Goal: Task Accomplishment & Management: Use online tool/utility

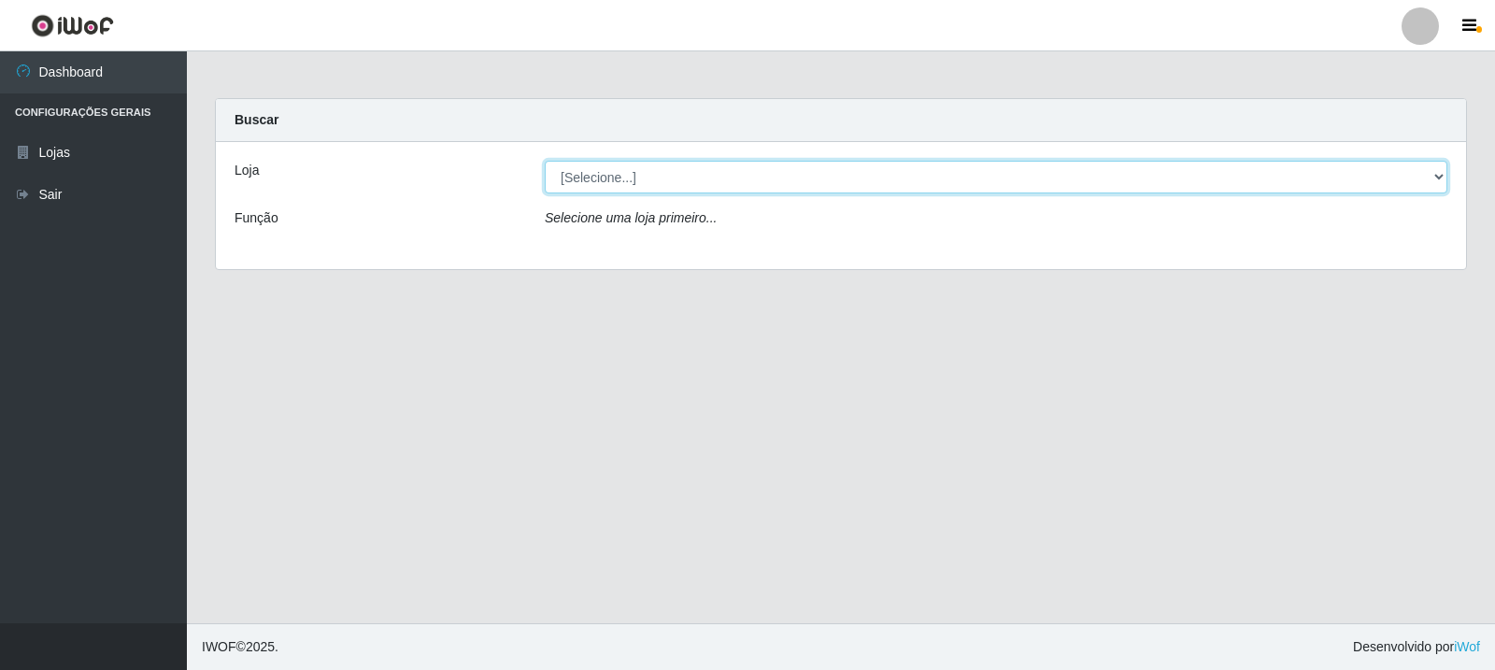
drag, startPoint x: 677, startPoint y: 170, endPoint x: 688, endPoint y: 187, distance: 19.7
click at [677, 170] on select "[Selecione...] Rede Compras Supermercados - LOJA 3" at bounding box center [996, 177] width 903 height 33
select select "162"
click at [545, 161] on select "[Selecione...] Rede Compras Supermercados - LOJA 3" at bounding box center [996, 177] width 903 height 33
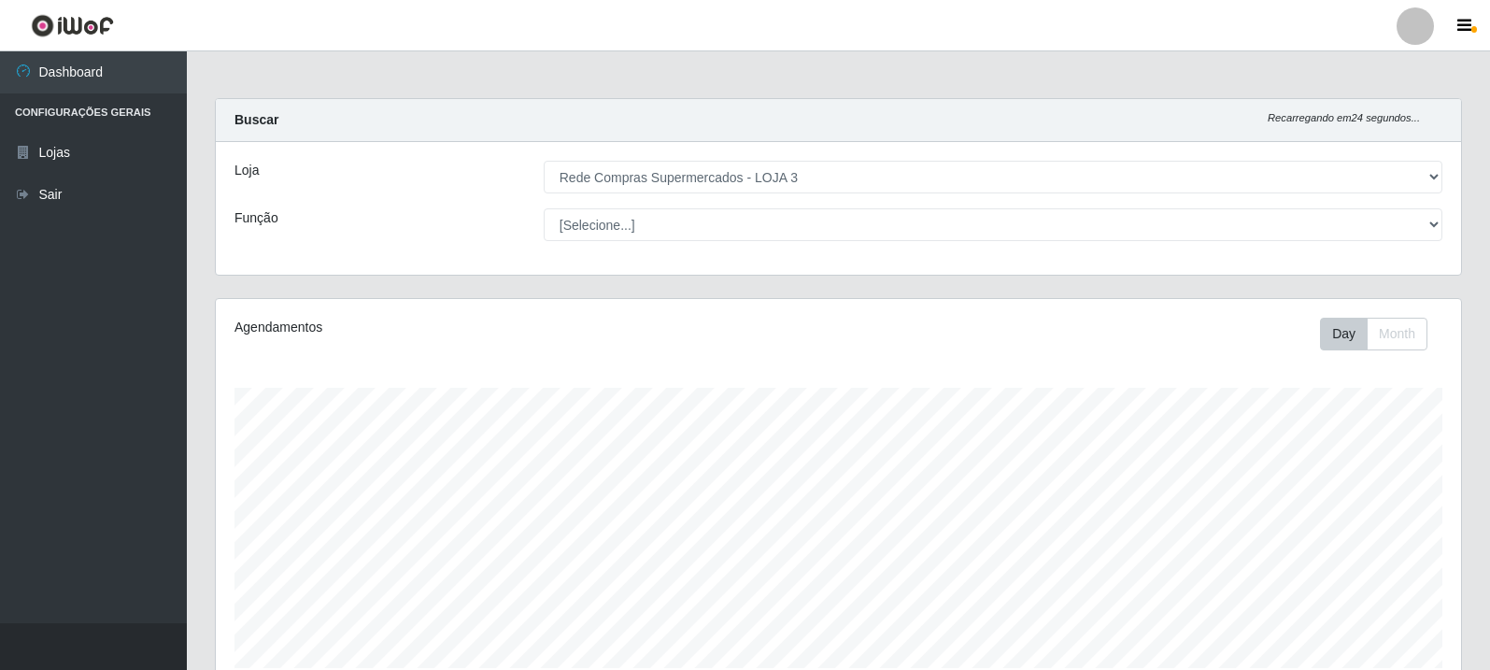
click at [1421, 311] on div "Agendamentos Day Month 02/08 Agendamentos 33" at bounding box center [839, 493] width 1246 height 388
click at [1367, 342] on button "Month" at bounding box center [1397, 334] width 61 height 33
click at [1339, 341] on button "Day" at bounding box center [1344, 334] width 48 height 33
click at [1422, 333] on button "Month" at bounding box center [1397, 334] width 61 height 33
click at [1349, 336] on button "Day" at bounding box center [1344, 334] width 48 height 33
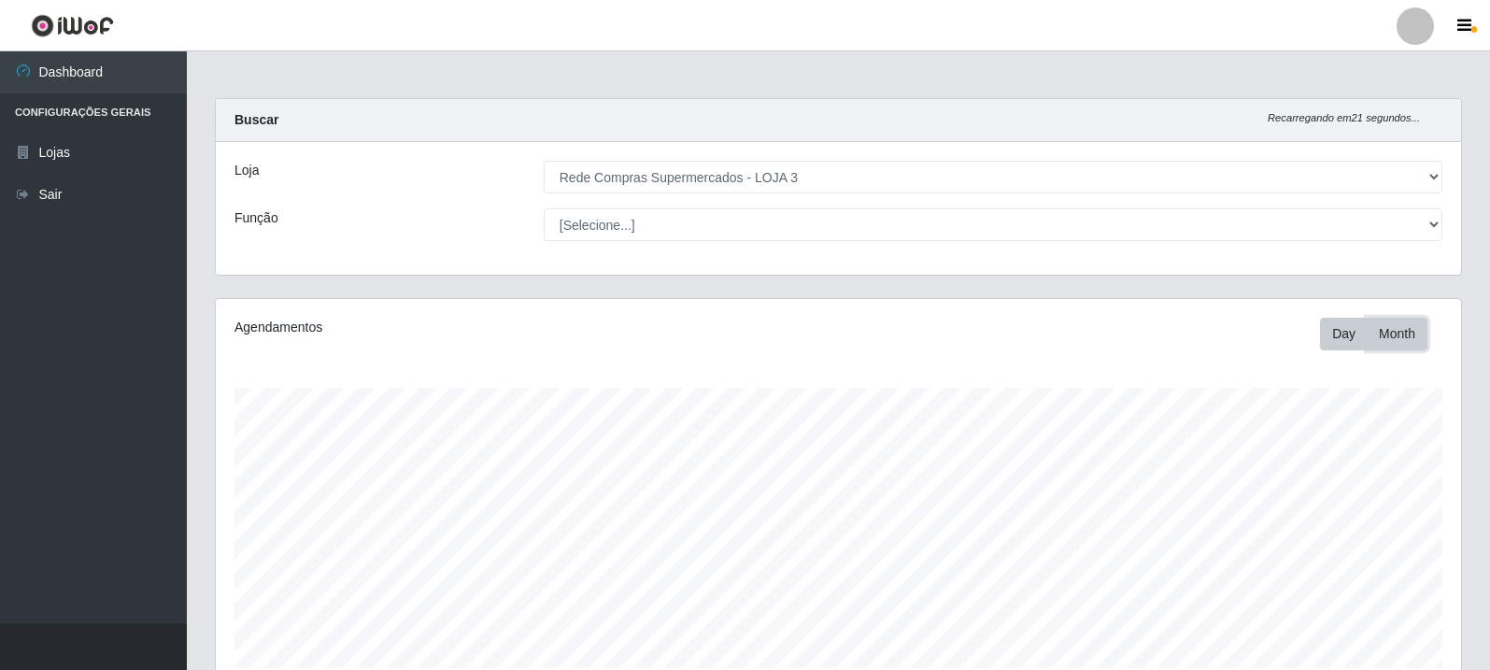
click at [1392, 334] on button "Month" at bounding box center [1397, 334] width 61 height 33
click at [1341, 335] on button "Day" at bounding box center [1344, 334] width 48 height 33
click at [1399, 335] on button "Month" at bounding box center [1397, 334] width 61 height 33
click at [1345, 343] on button "Day" at bounding box center [1344, 334] width 48 height 33
click at [1407, 335] on button "Month" at bounding box center [1397, 334] width 61 height 33
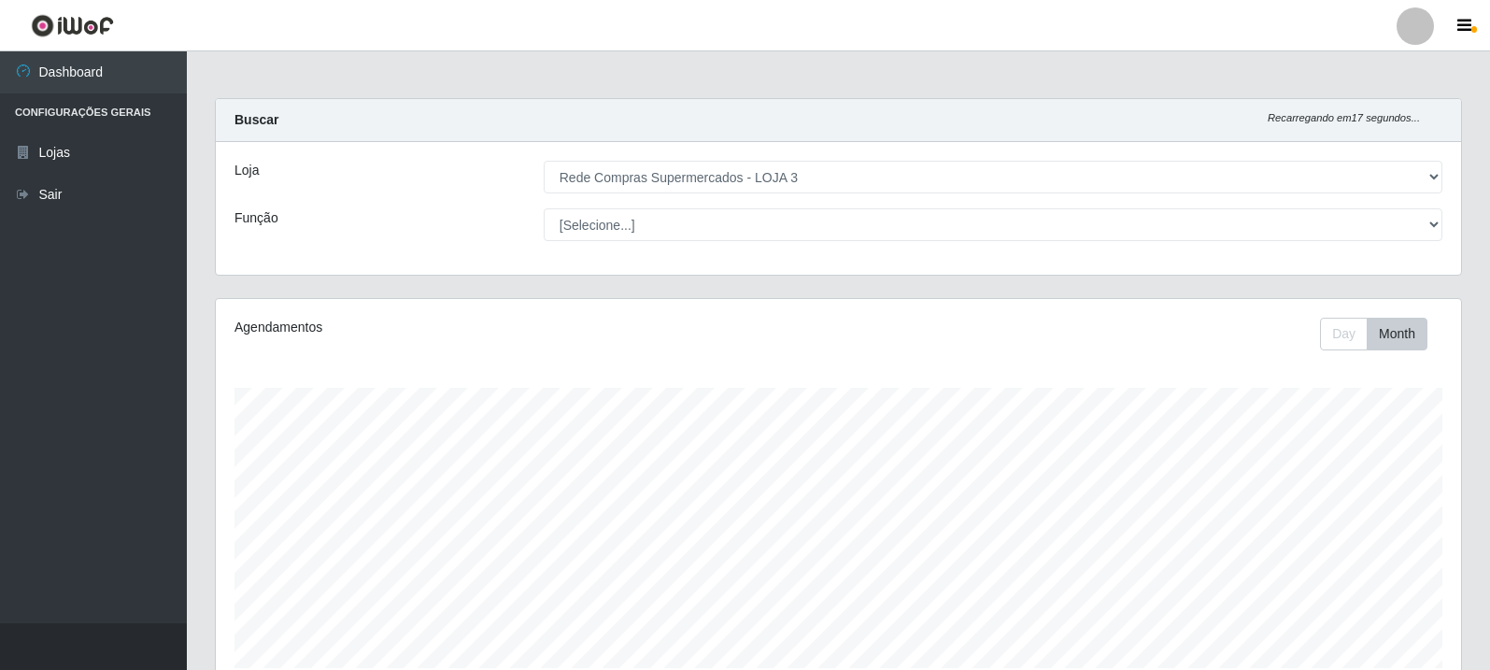
click at [1317, 329] on div "Day Month" at bounding box center [1095, 334] width 721 height 33
click at [1348, 328] on button "Day" at bounding box center [1344, 334] width 48 height 33
click at [1408, 338] on button "Month" at bounding box center [1397, 334] width 61 height 33
click at [1344, 333] on button "Day" at bounding box center [1344, 334] width 48 height 33
click at [1409, 336] on button "Month" at bounding box center [1397, 334] width 61 height 33
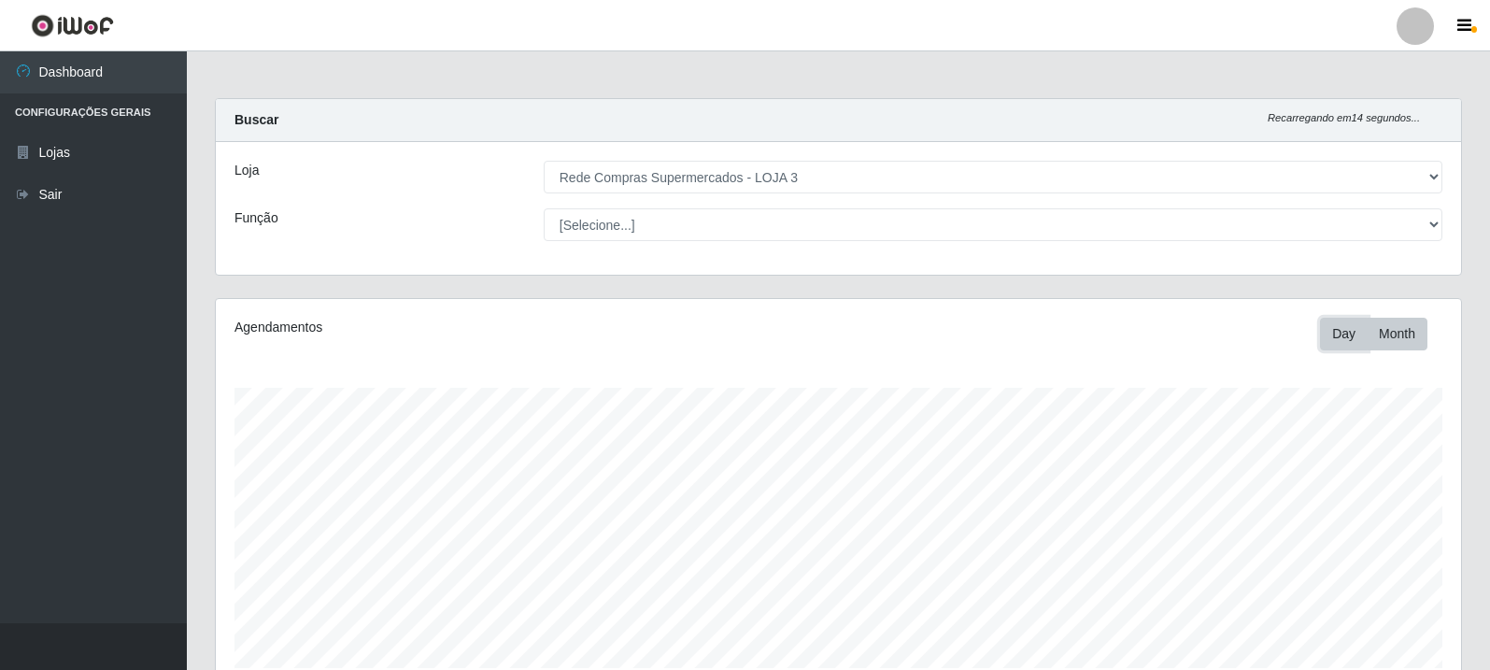
click at [1356, 329] on button "Day" at bounding box center [1344, 334] width 48 height 33
click at [1403, 326] on button "Month" at bounding box center [1397, 334] width 61 height 33
click at [1336, 341] on button "Day" at bounding box center [1344, 334] width 48 height 33
click at [1425, 339] on button "Month" at bounding box center [1397, 334] width 61 height 33
click at [1347, 341] on button "Day" at bounding box center [1344, 334] width 48 height 33
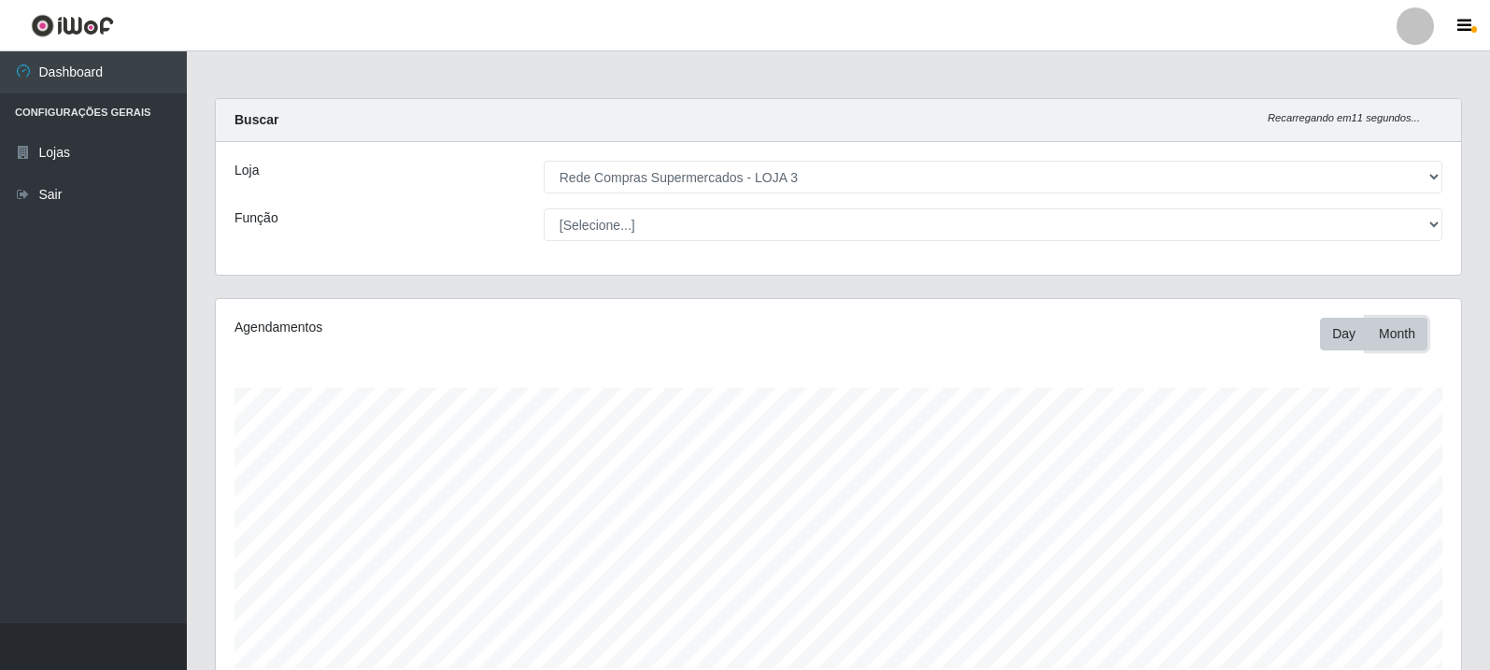
click at [1382, 336] on button "Month" at bounding box center [1397, 334] width 61 height 33
click at [1316, 335] on div "Day Month" at bounding box center [1095, 334] width 721 height 33
click at [1334, 334] on button "Day" at bounding box center [1344, 334] width 48 height 33
click at [1362, 336] on button "Day" at bounding box center [1344, 334] width 48 height 33
click at [1381, 327] on button "Month" at bounding box center [1397, 334] width 61 height 33
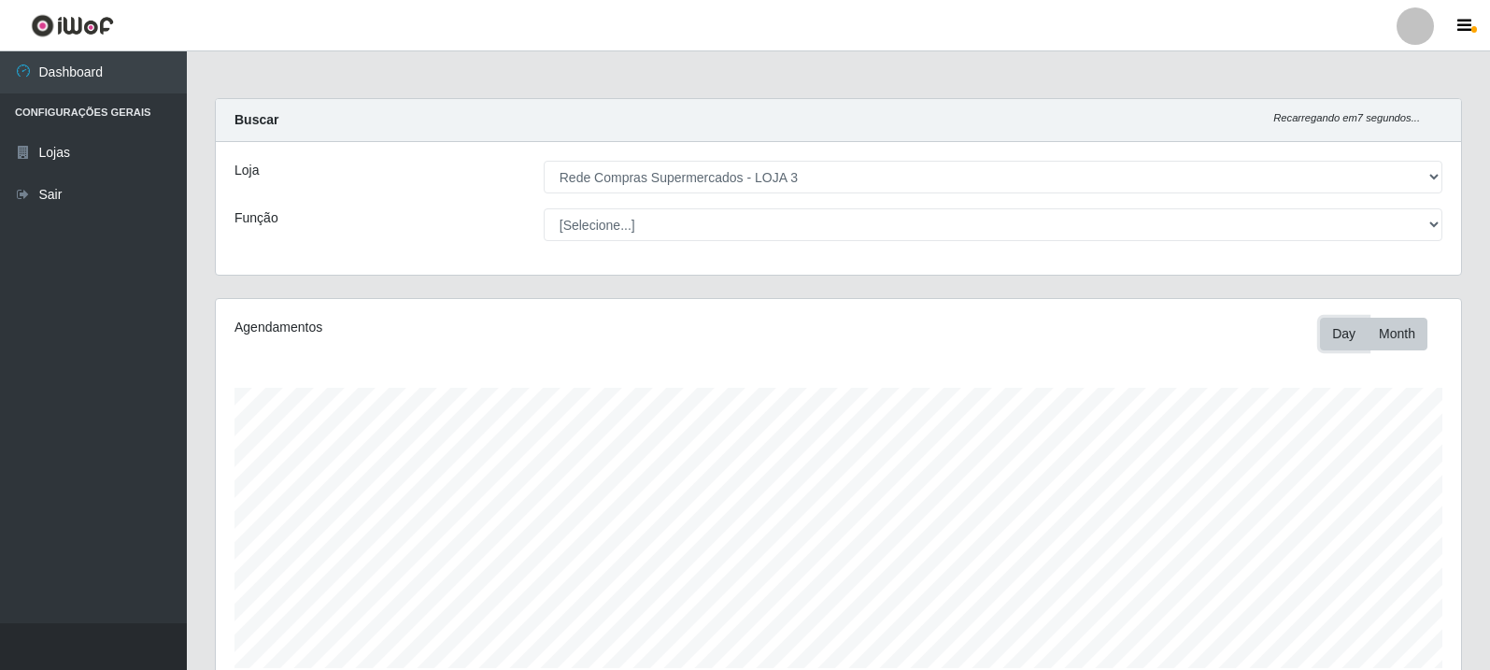
click at [1334, 334] on button "Day" at bounding box center [1344, 334] width 48 height 33
click at [1382, 350] on div "Agendamentos Day Month 02/08 Agendamentos 33" at bounding box center [839, 493] width 1246 height 388
click at [1393, 335] on button "Month" at bounding box center [1397, 334] width 61 height 33
click at [1344, 341] on button "Day" at bounding box center [1344, 334] width 48 height 33
click at [1376, 335] on button "Month" at bounding box center [1397, 334] width 61 height 33
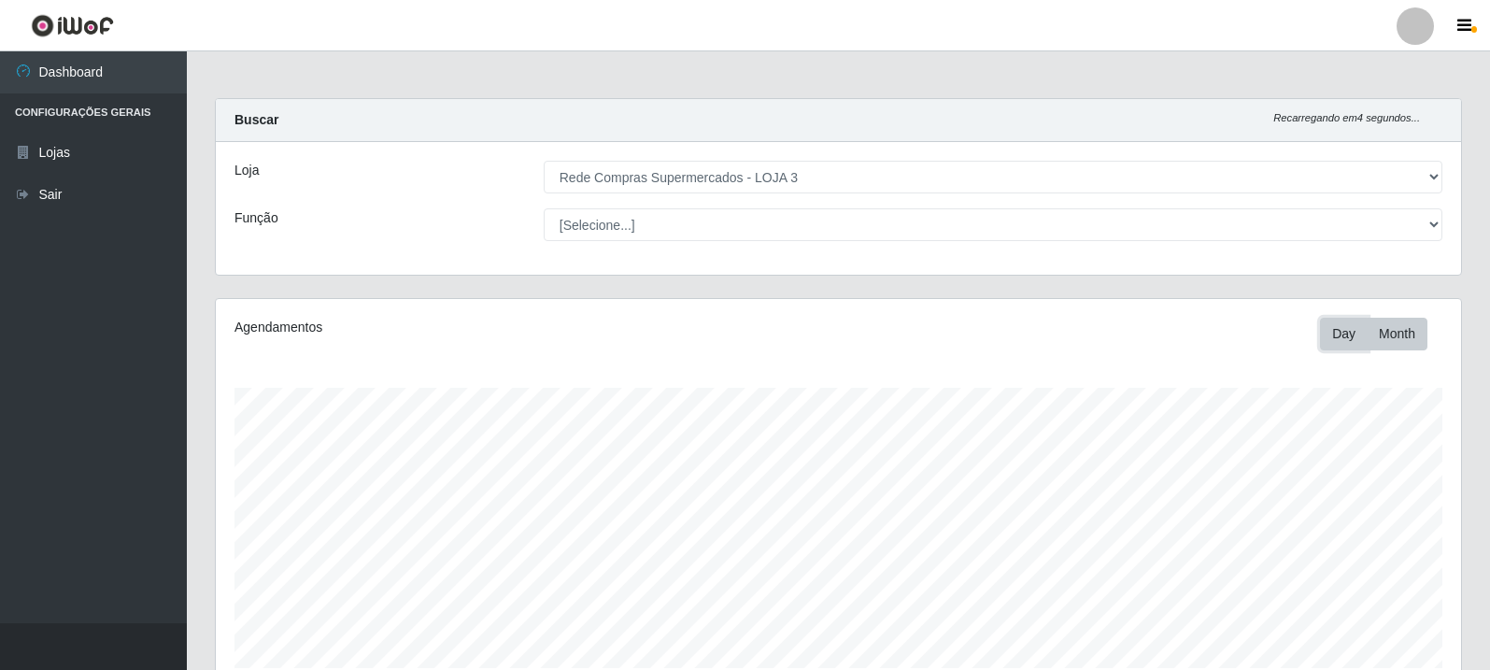
click at [1332, 335] on button "Day" at bounding box center [1344, 334] width 48 height 33
click at [1405, 332] on button "Month" at bounding box center [1397, 334] width 61 height 33
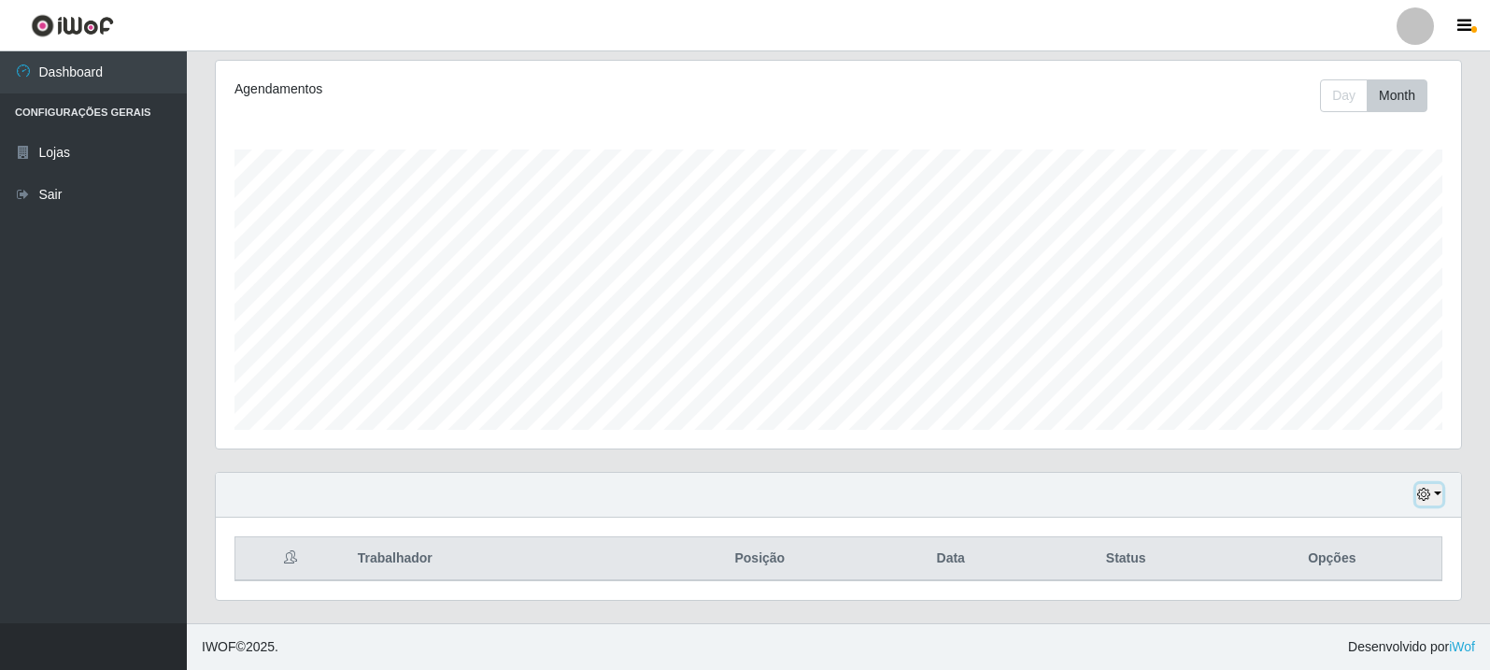
click at [1434, 500] on button "button" at bounding box center [1430, 494] width 26 height 21
click at [1357, 457] on button "Não encerrados" at bounding box center [1368, 464] width 148 height 38
click at [1413, 501] on div "Hoje 1 dia 3 dias 1 Semana Não encerrados" at bounding box center [839, 495] width 1246 height 45
click at [1427, 501] on icon "button" at bounding box center [1424, 494] width 13 height 13
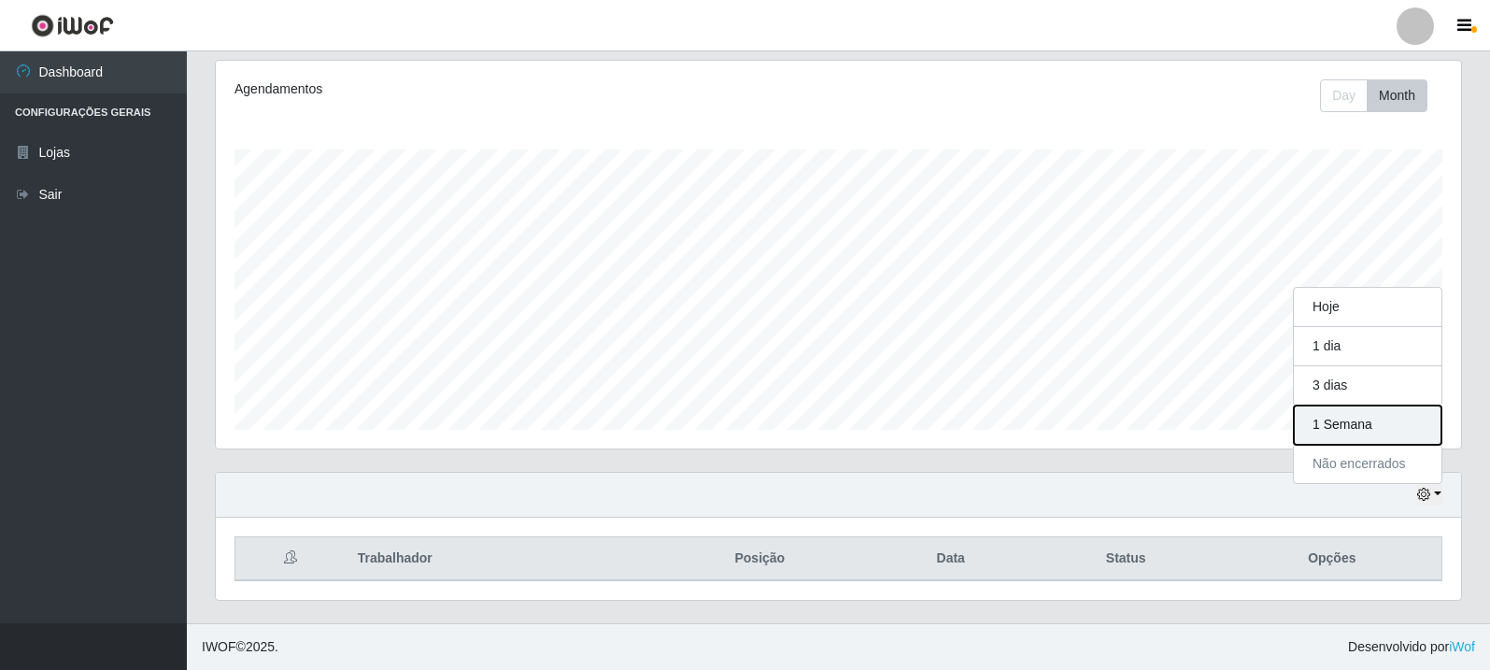
click at [1368, 435] on button "1 Semana" at bounding box center [1368, 425] width 148 height 39
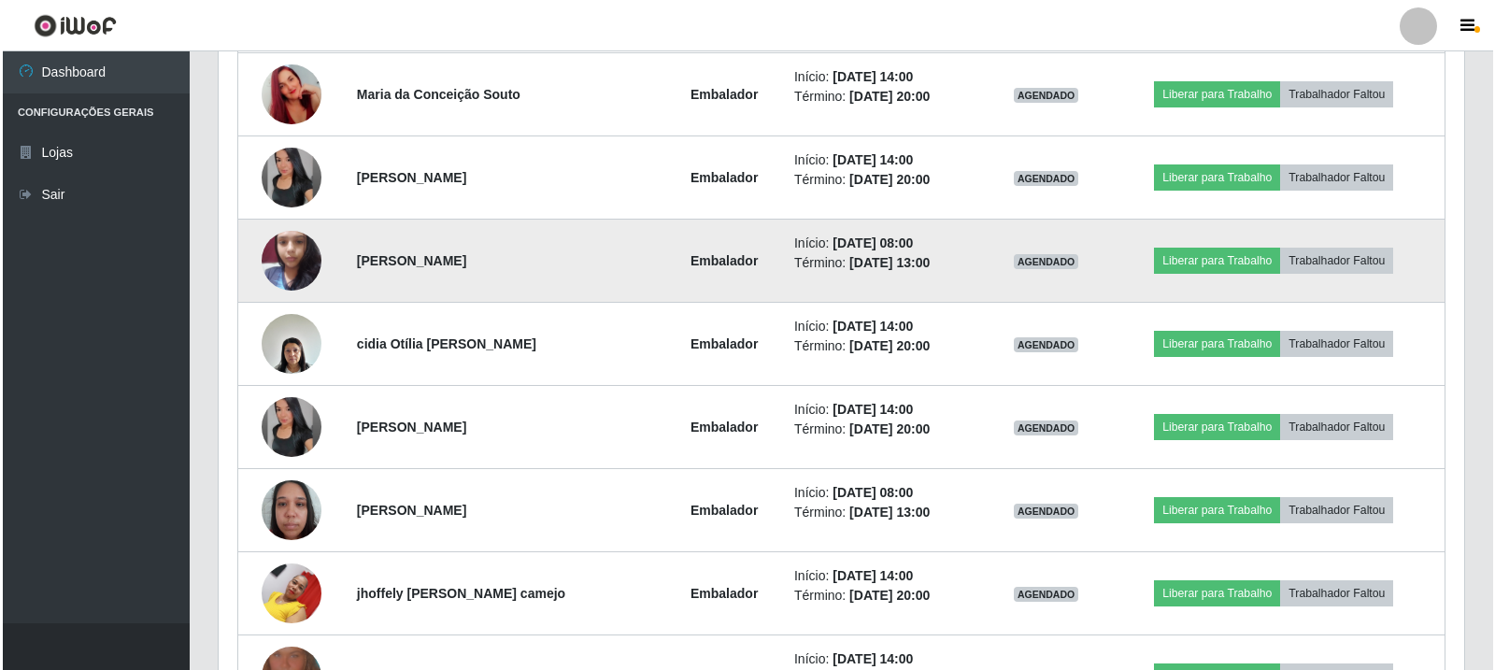
scroll to position [892, 0]
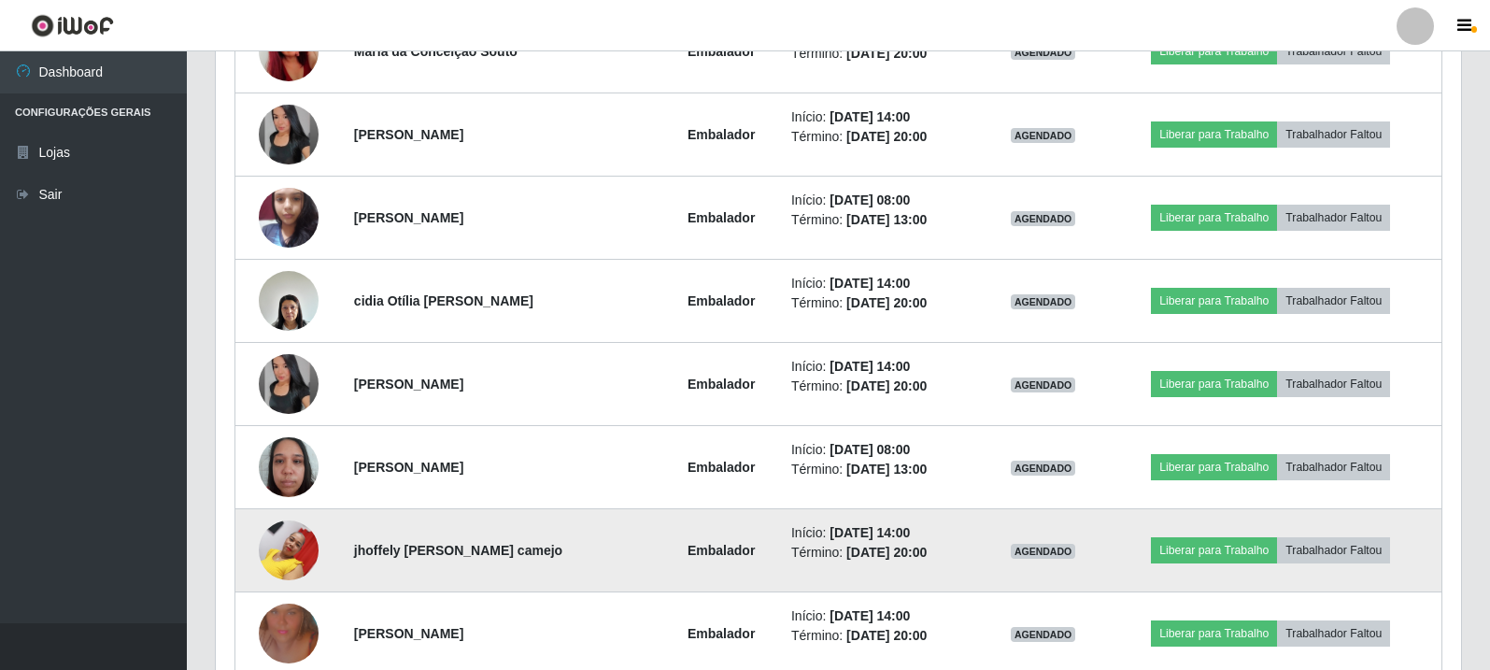
click at [307, 551] on img at bounding box center [289, 549] width 60 height 79
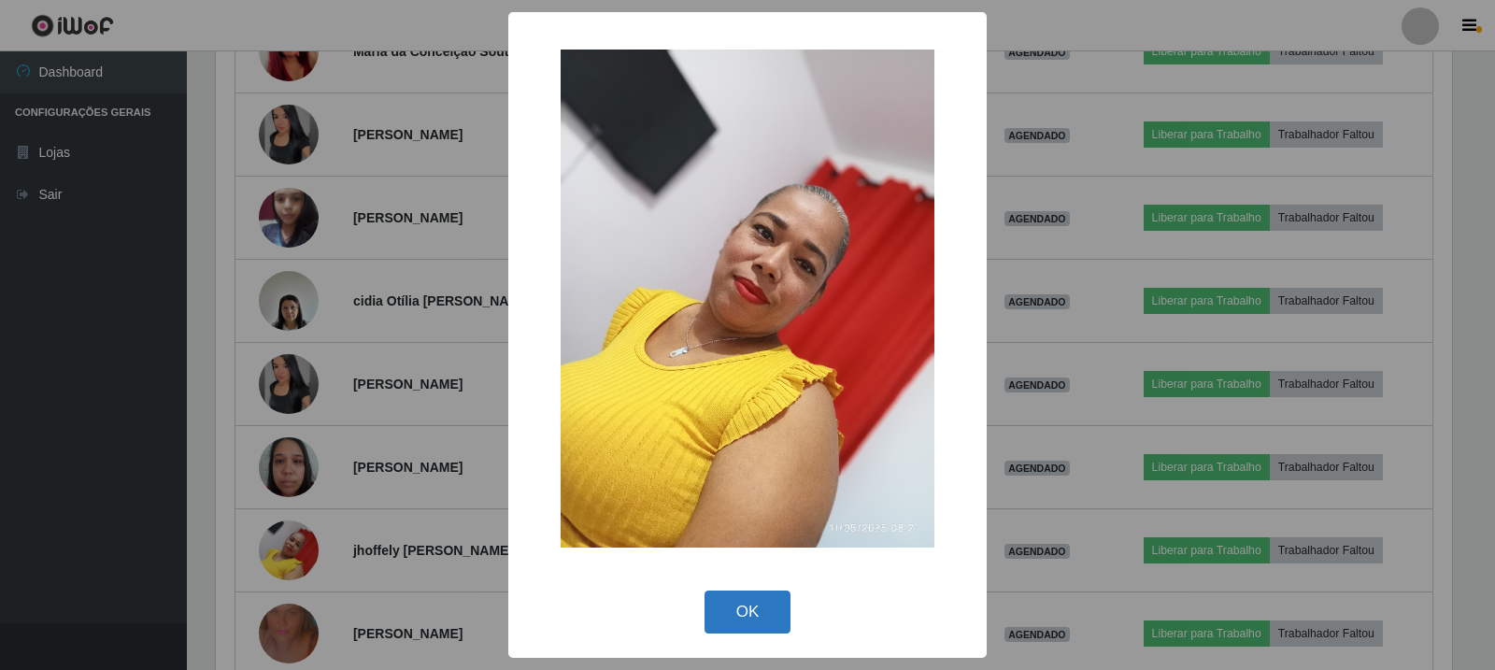
click at [750, 607] on button "OK" at bounding box center [748, 613] width 87 height 44
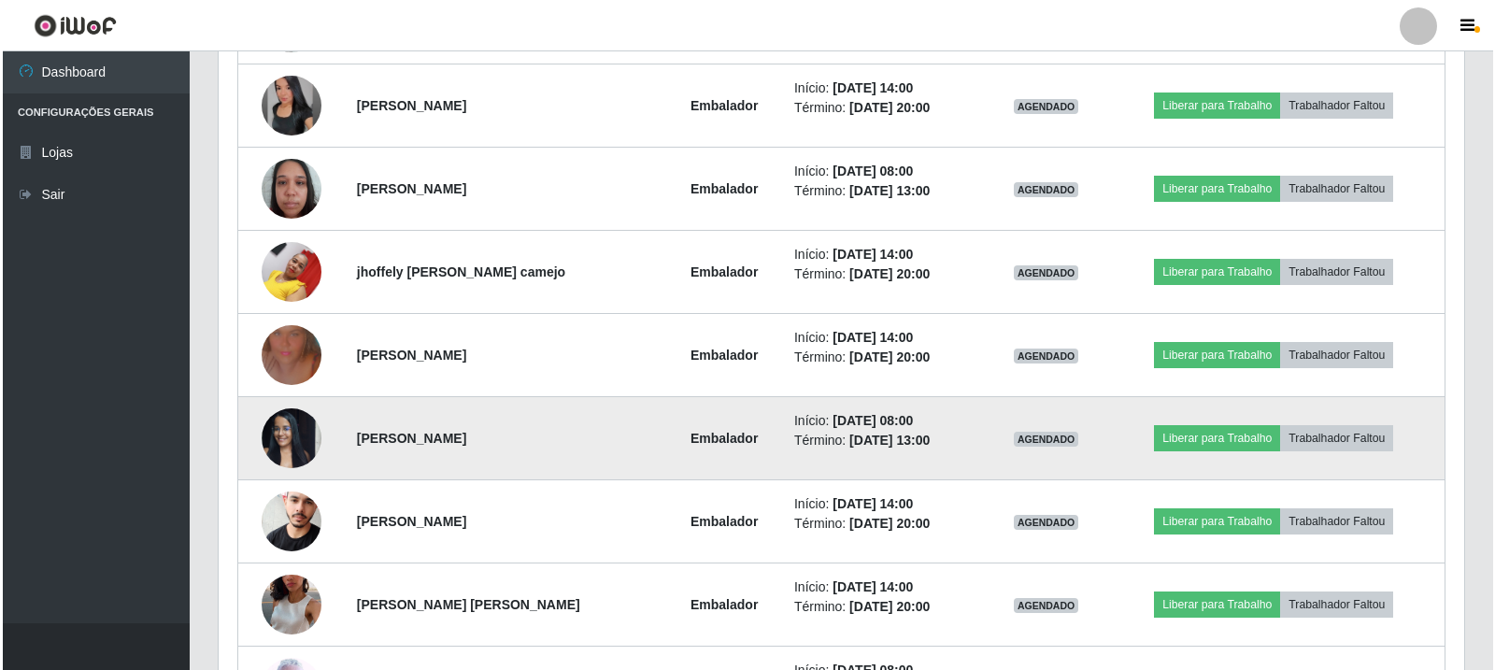
scroll to position [1173, 0]
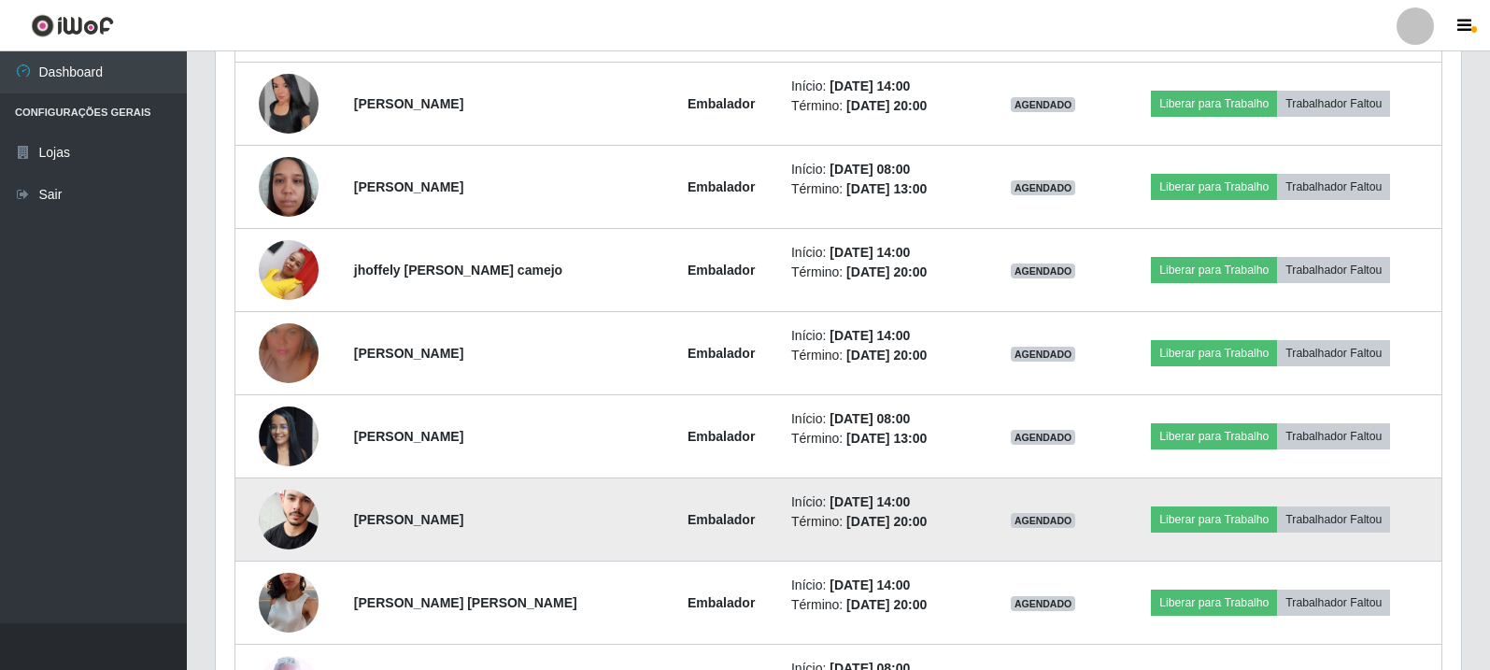
click at [295, 516] on img at bounding box center [289, 519] width 60 height 91
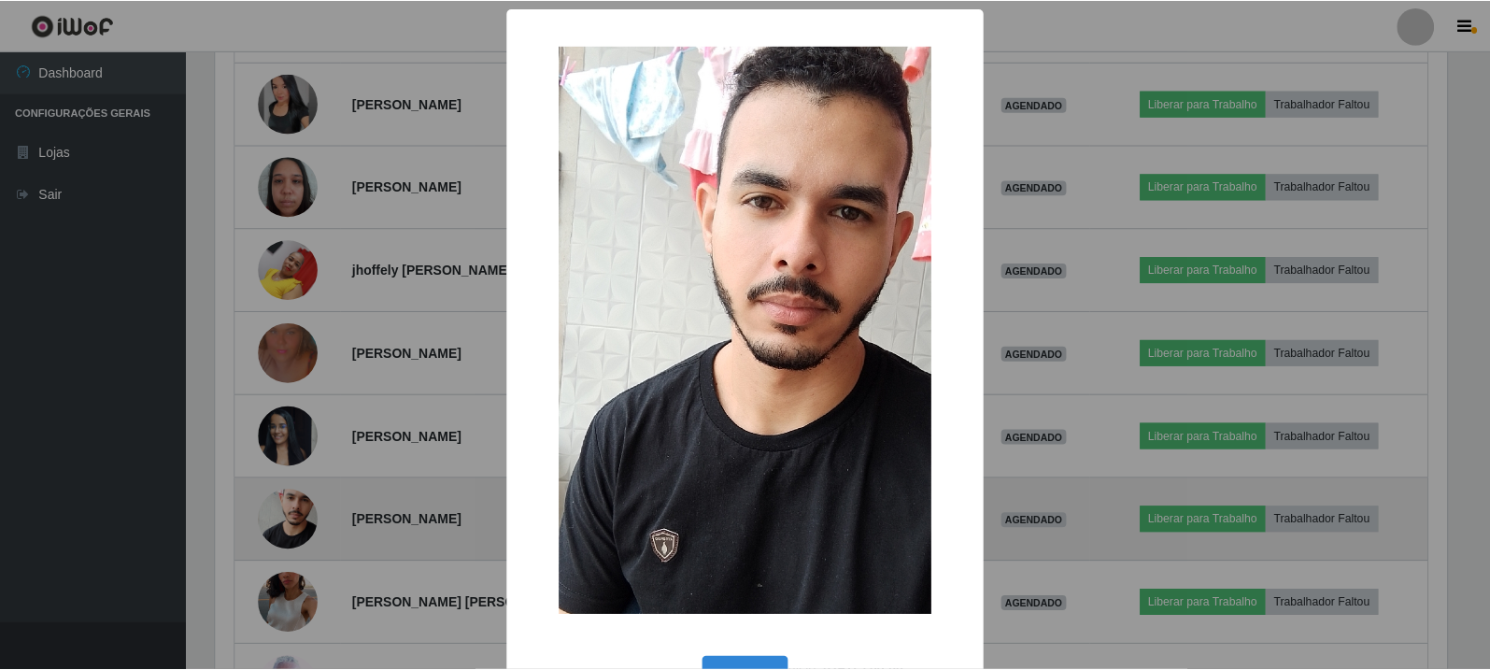
scroll to position [388, 1236]
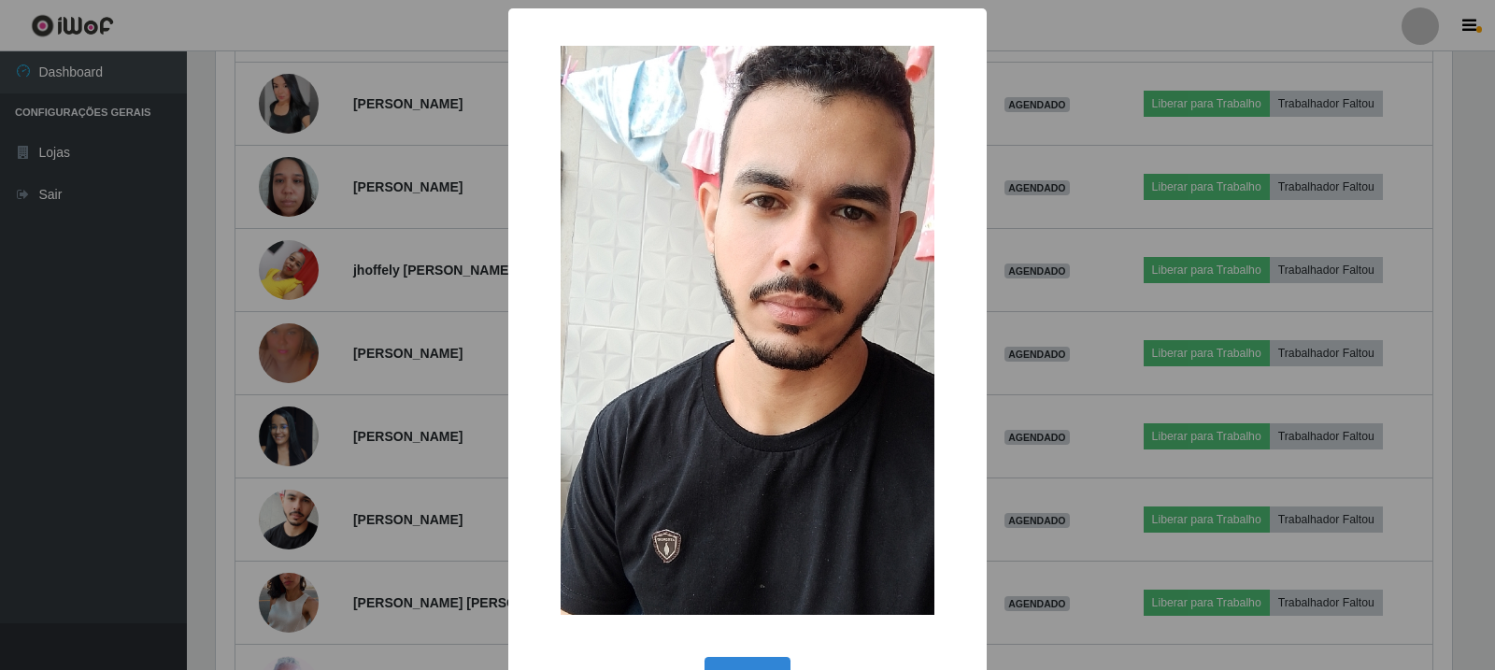
click at [394, 550] on div "× OK Cancel" at bounding box center [747, 335] width 1495 height 670
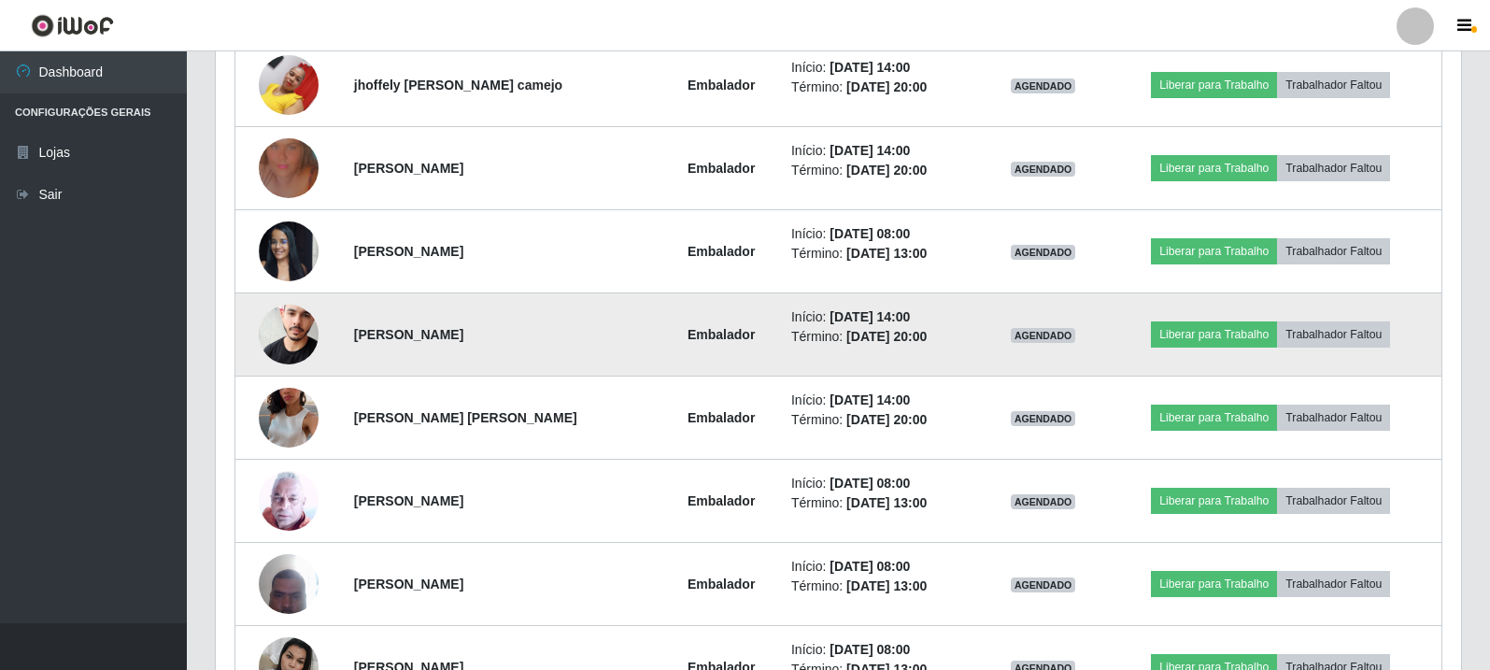
scroll to position [1360, 0]
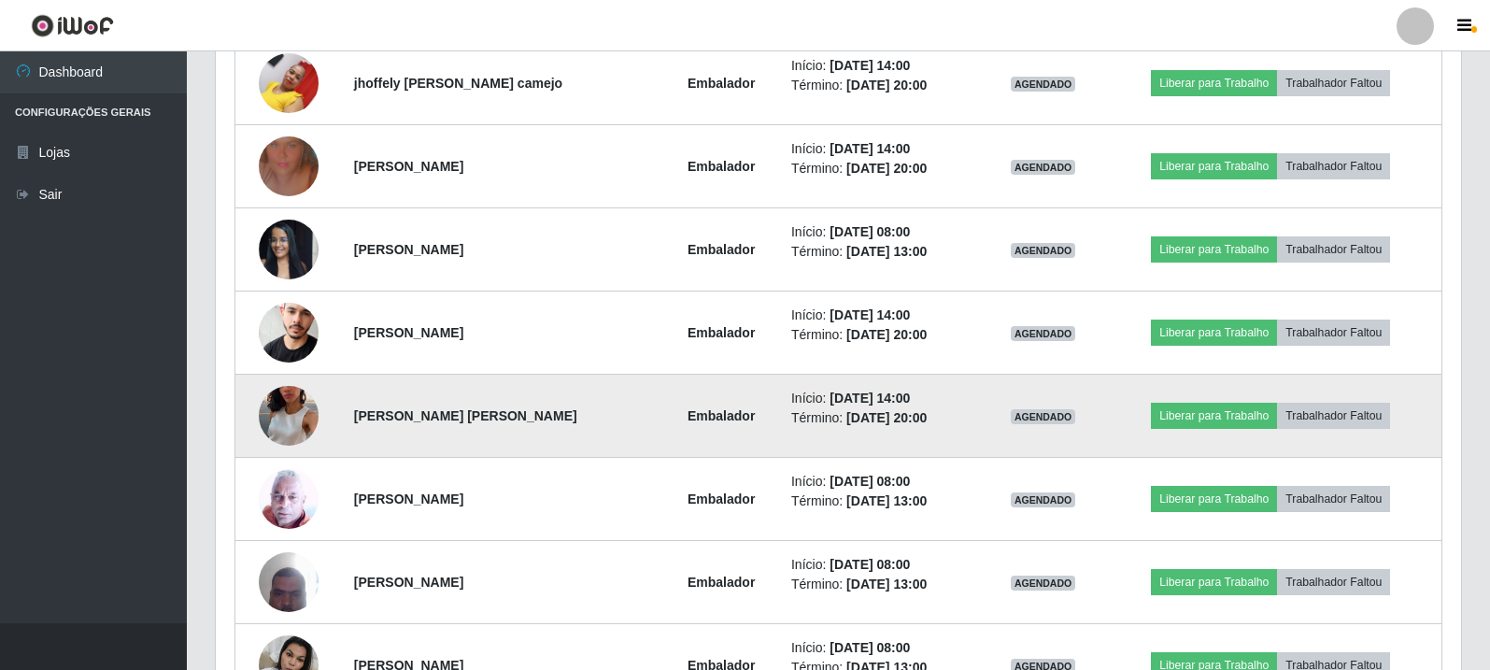
click at [270, 407] on img at bounding box center [289, 416] width 60 height 107
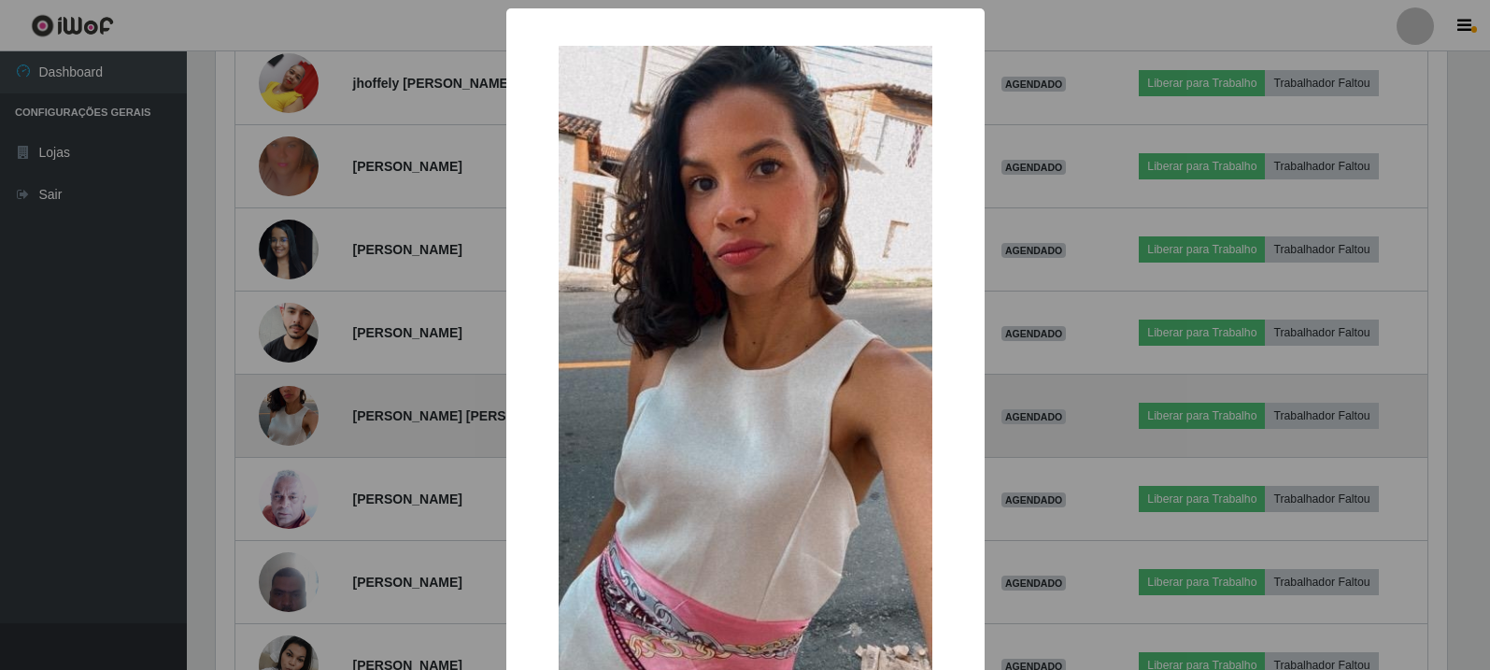
scroll to position [388, 1236]
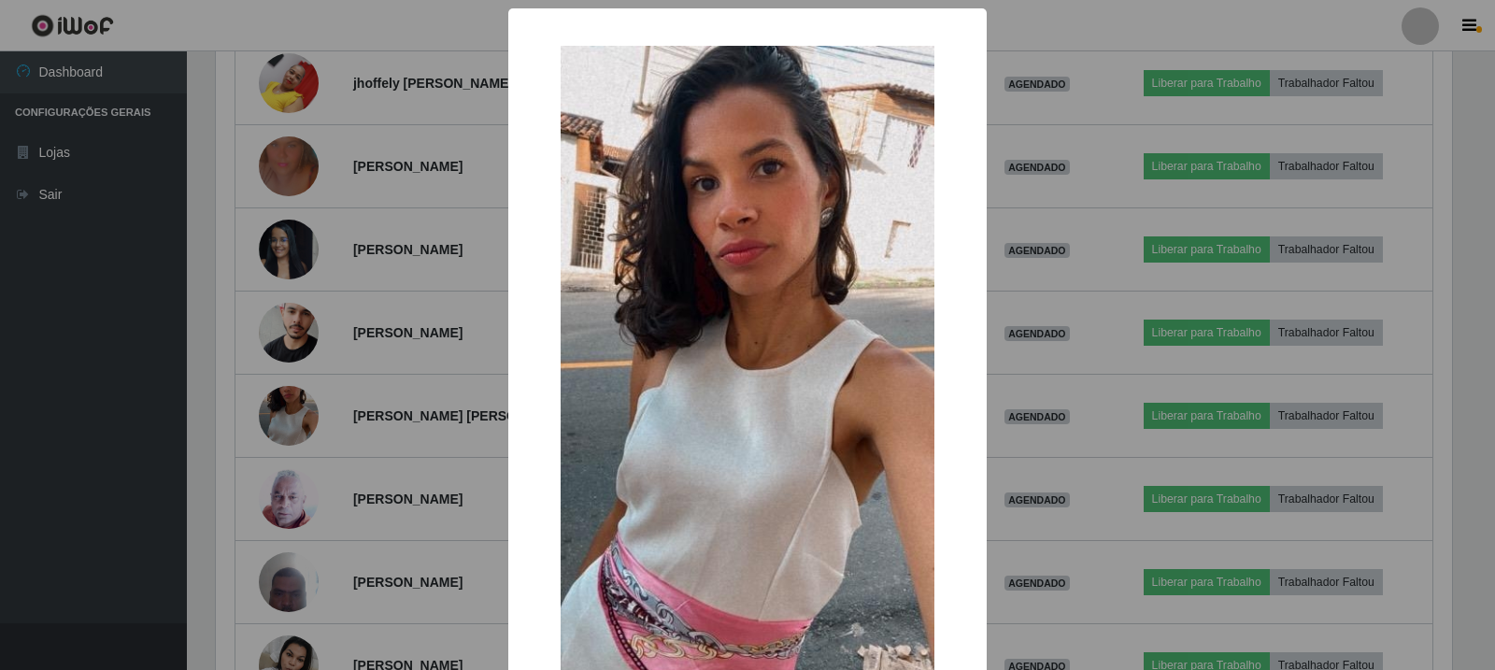
click at [442, 373] on div "× OK Cancel" at bounding box center [747, 335] width 1495 height 670
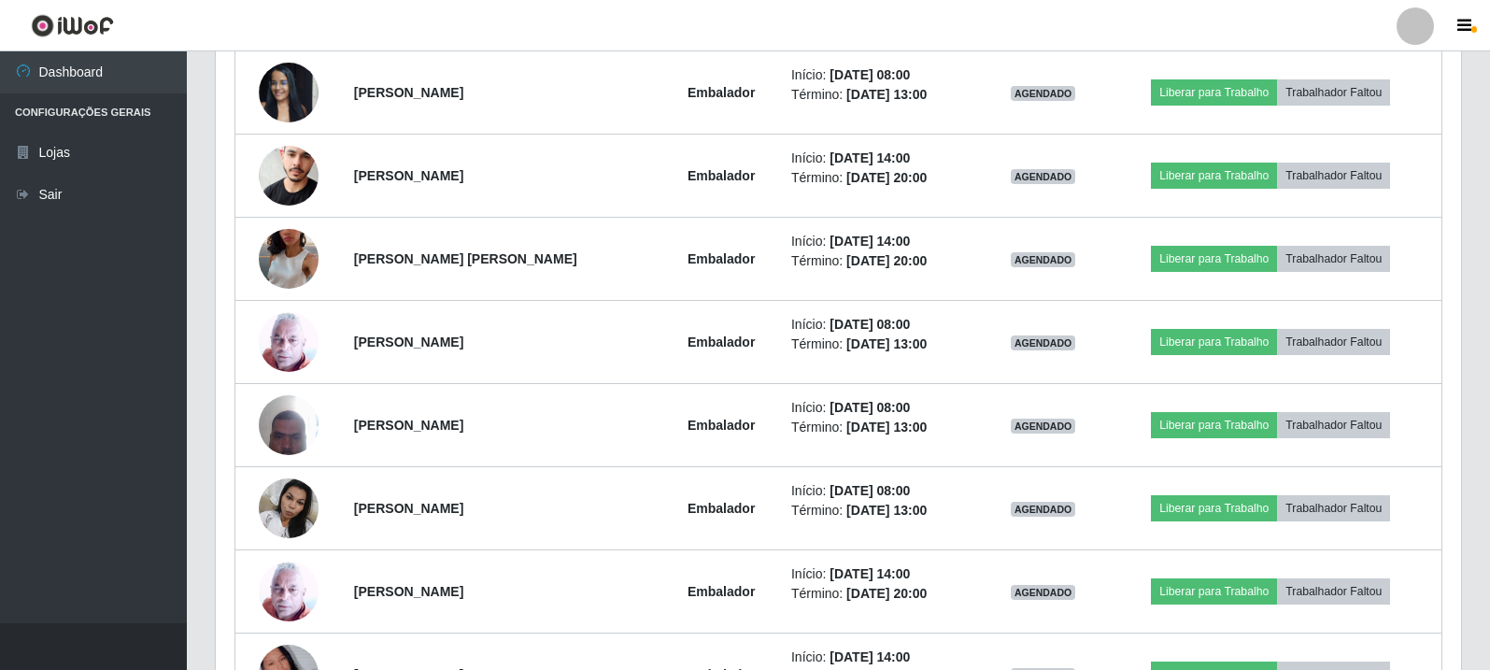
scroll to position [1547, 0]
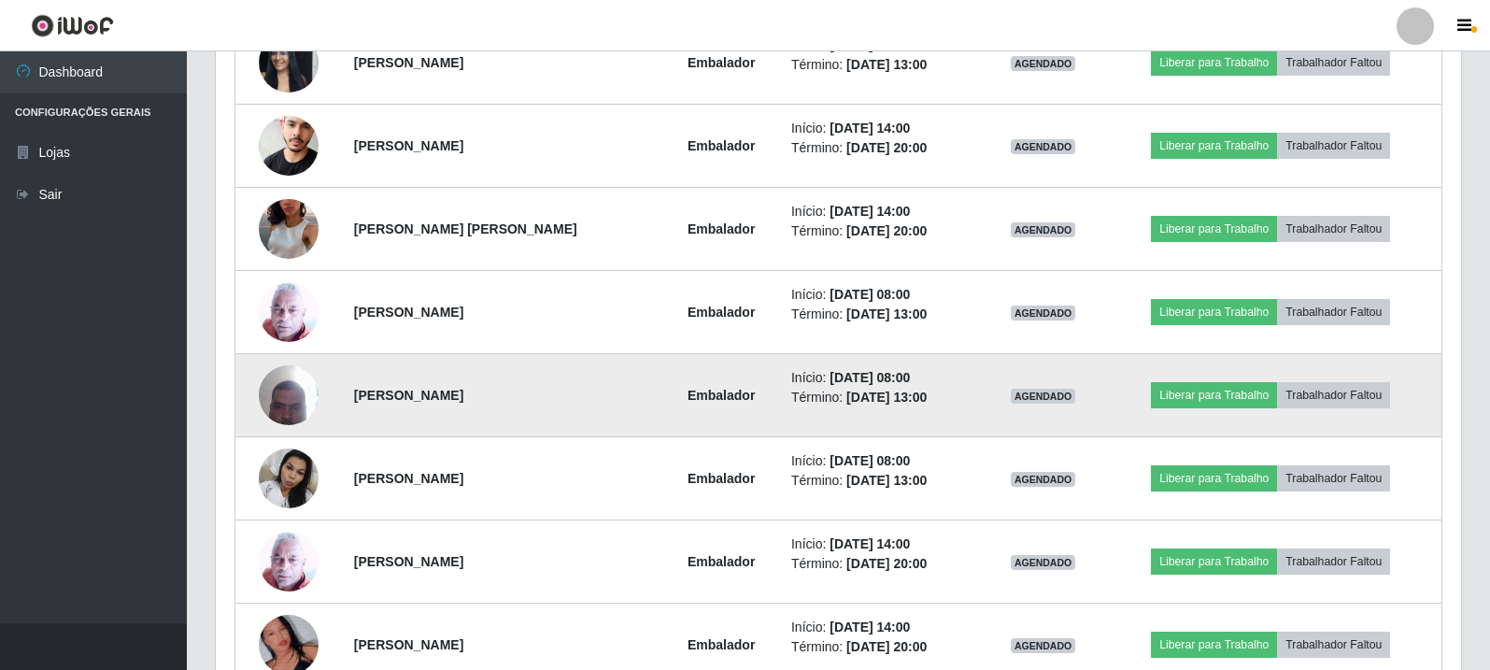
click at [312, 403] on img at bounding box center [289, 394] width 60 height 79
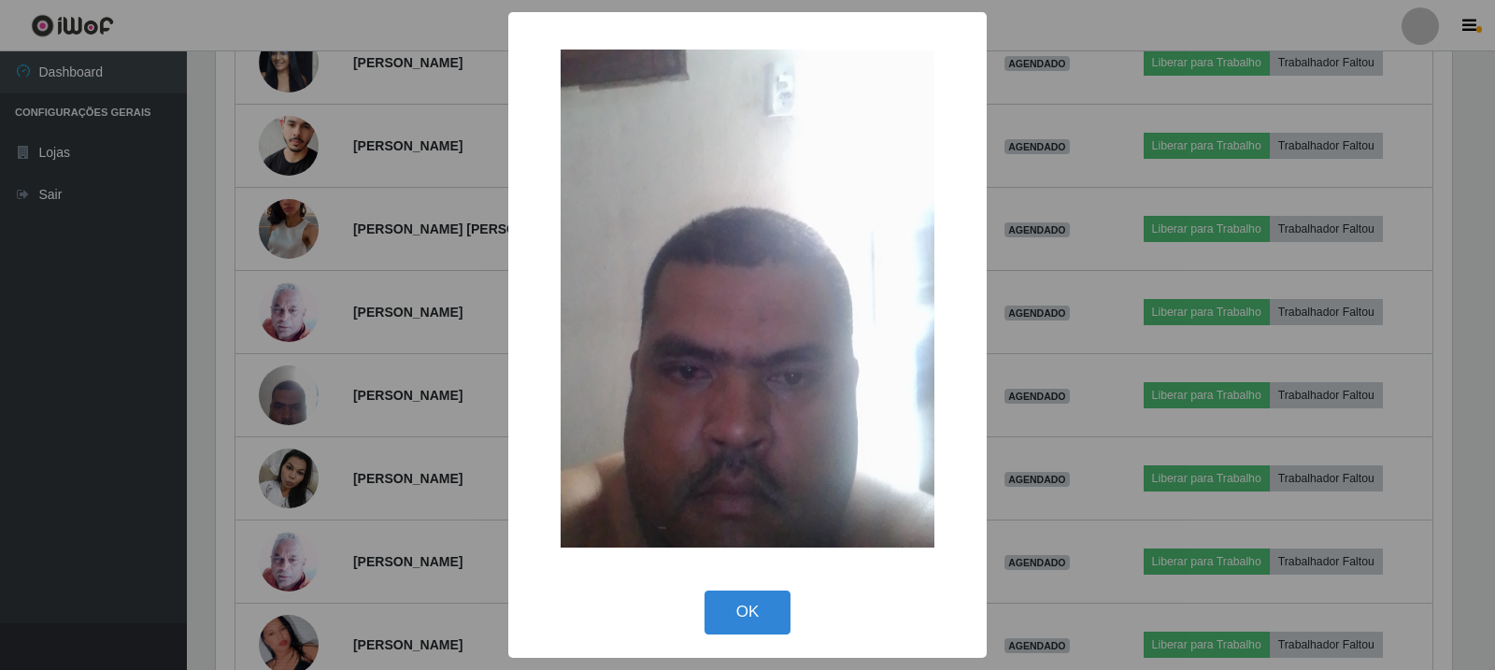
click at [348, 463] on div "× OK Cancel" at bounding box center [747, 335] width 1495 height 670
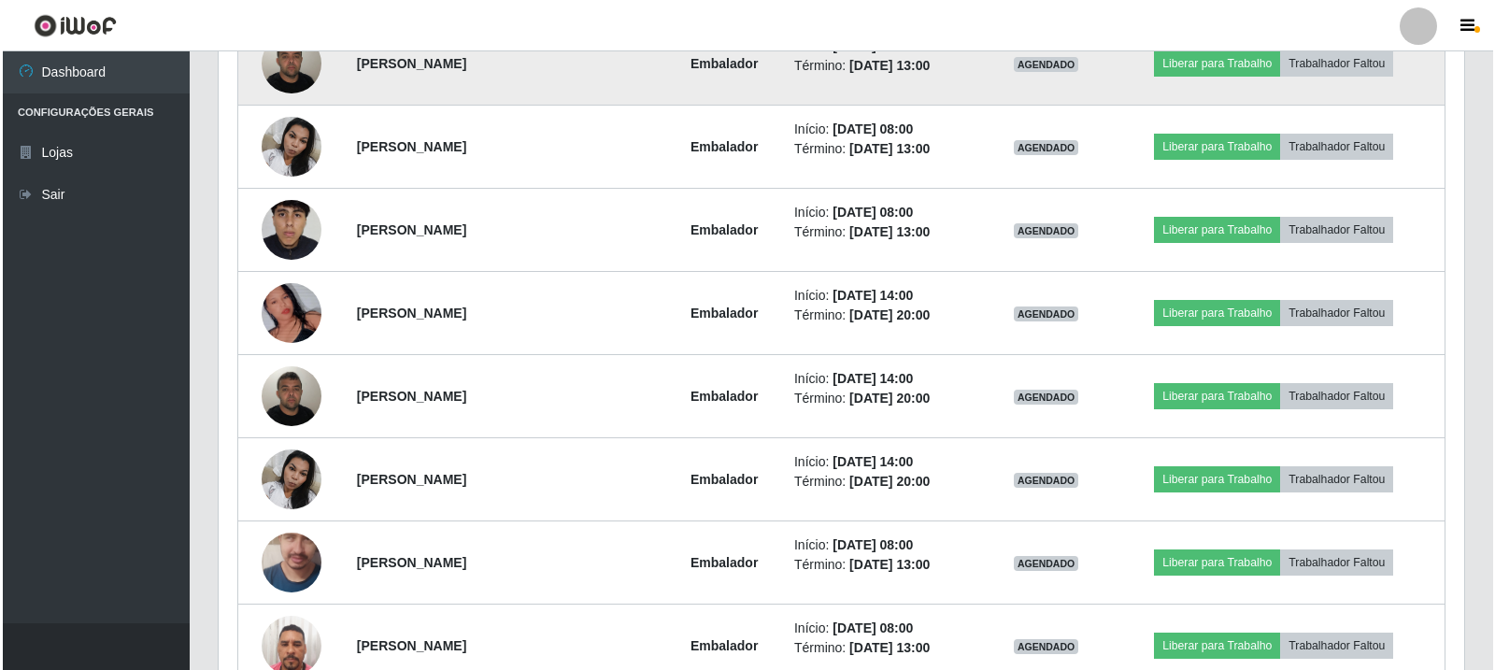
scroll to position [2388, 0]
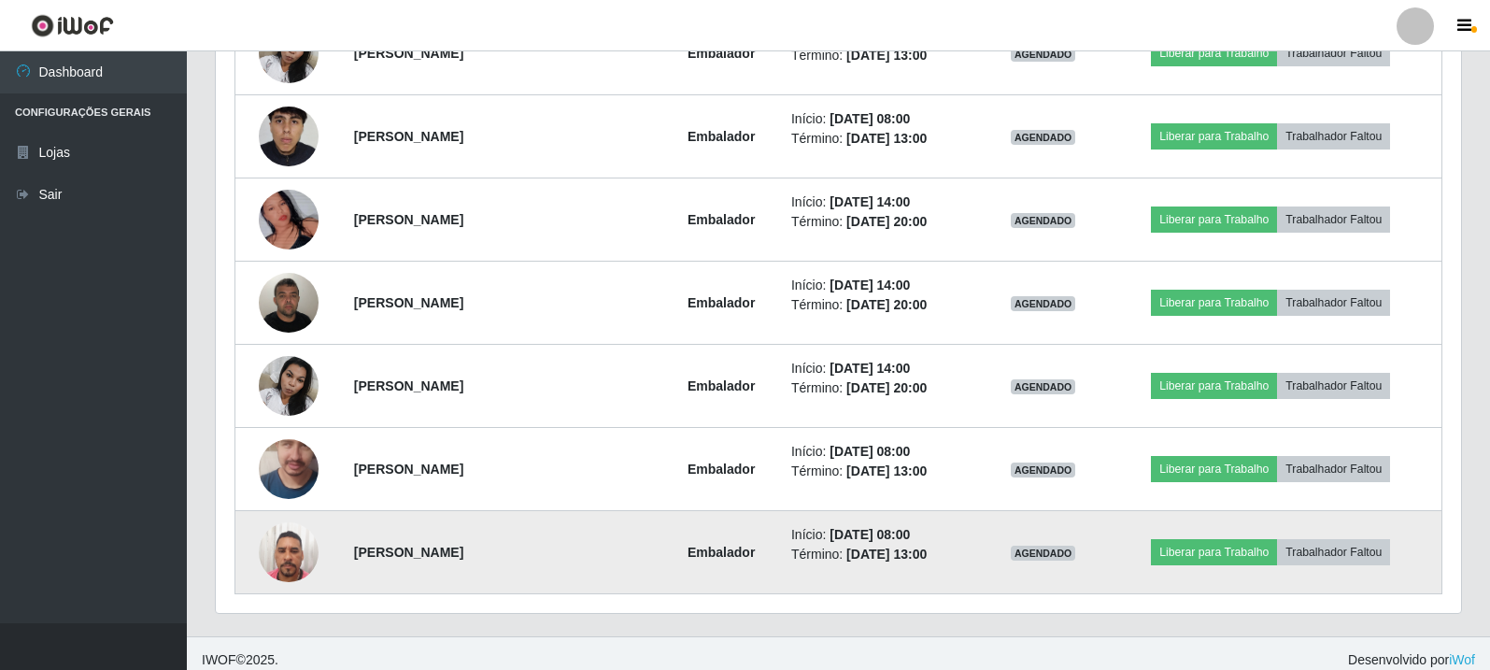
click at [284, 548] on img at bounding box center [289, 551] width 60 height 79
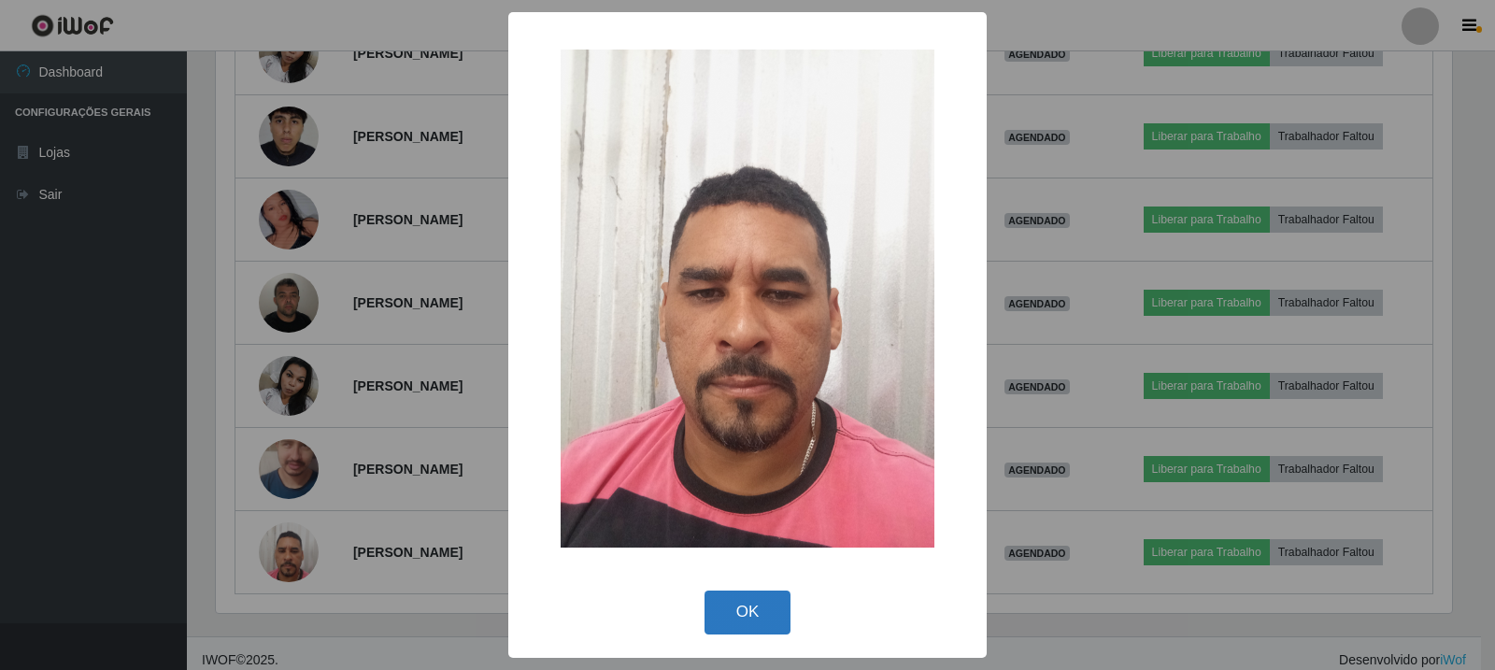
click at [759, 614] on button "OK" at bounding box center [748, 613] width 87 height 44
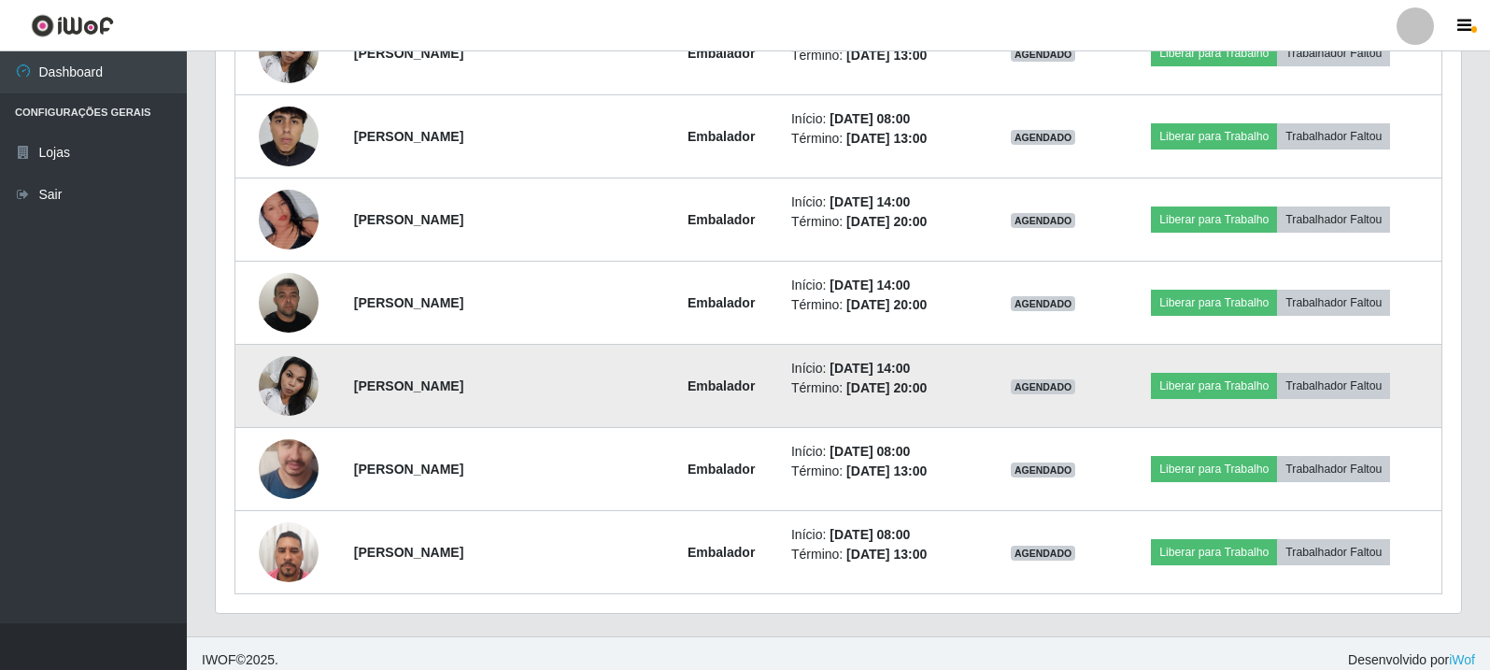
click at [302, 389] on img at bounding box center [289, 385] width 60 height 79
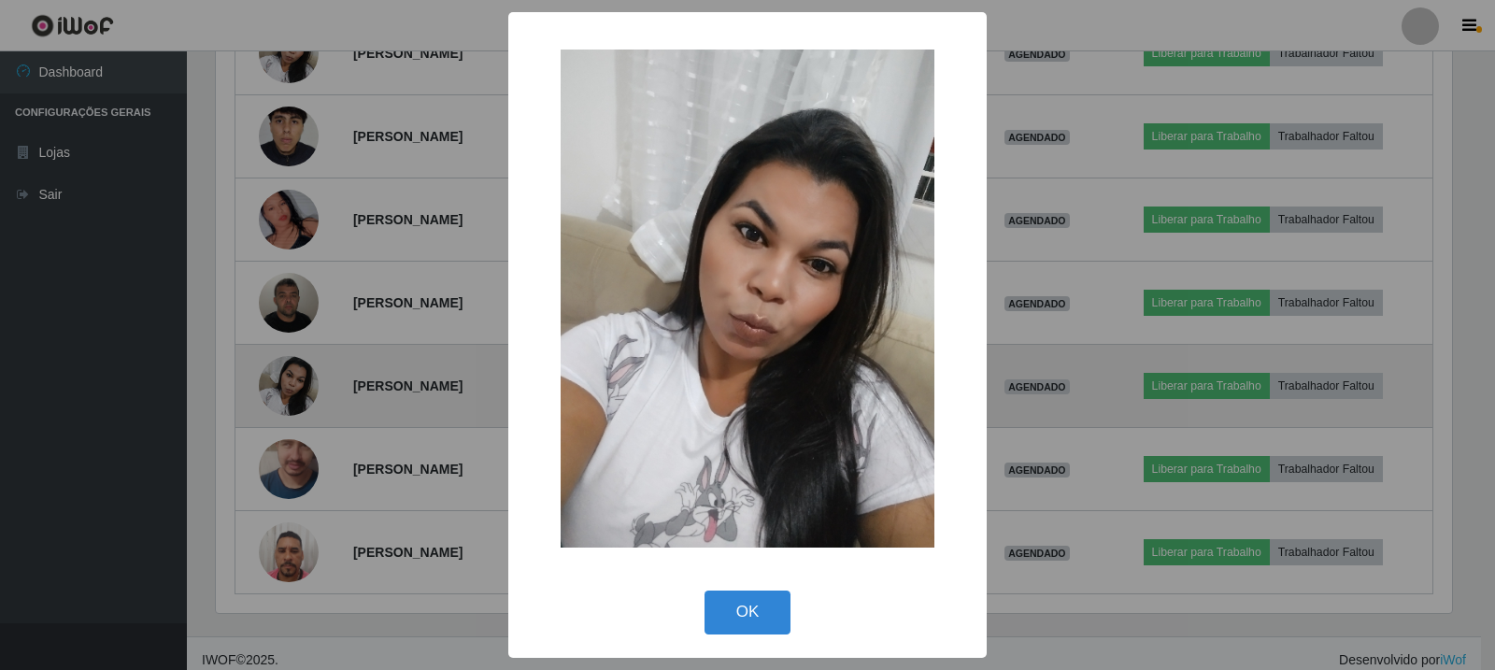
click at [302, 389] on div "× OK Cancel" at bounding box center [747, 335] width 1495 height 670
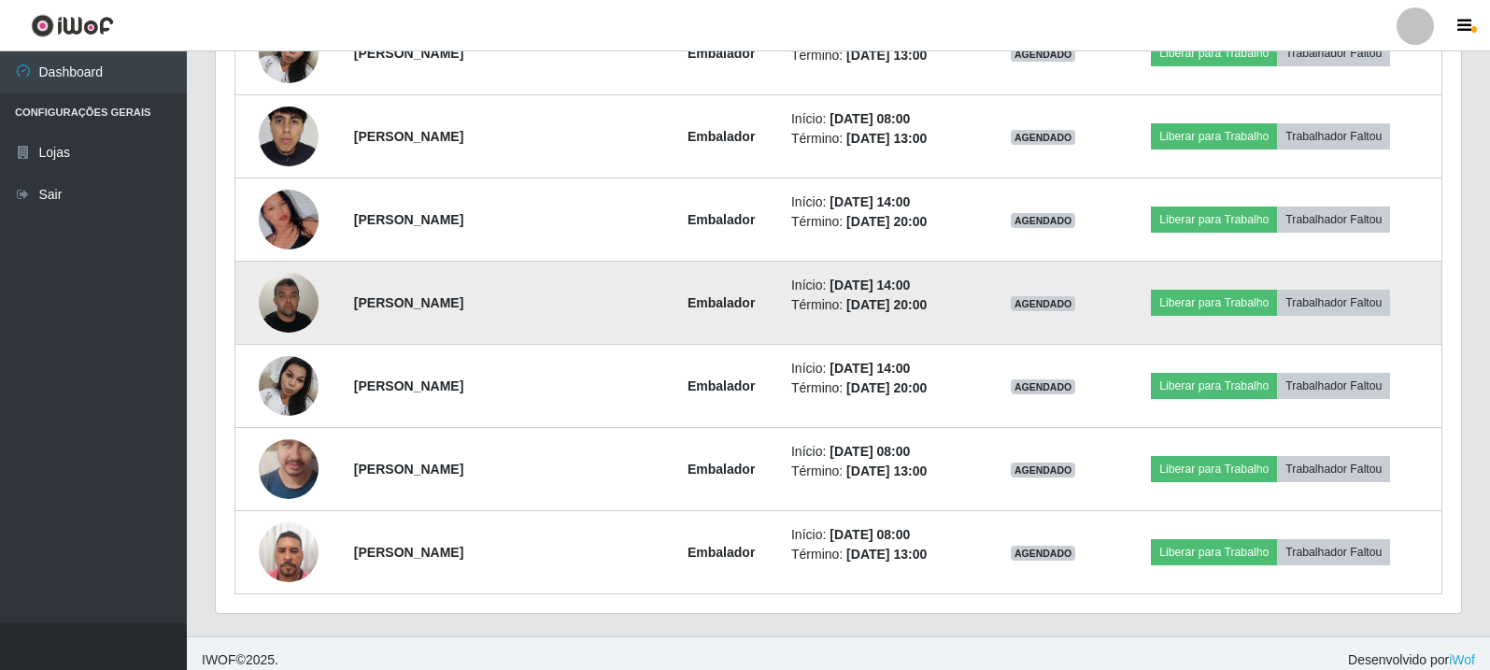
click at [294, 318] on img at bounding box center [289, 302] width 60 height 79
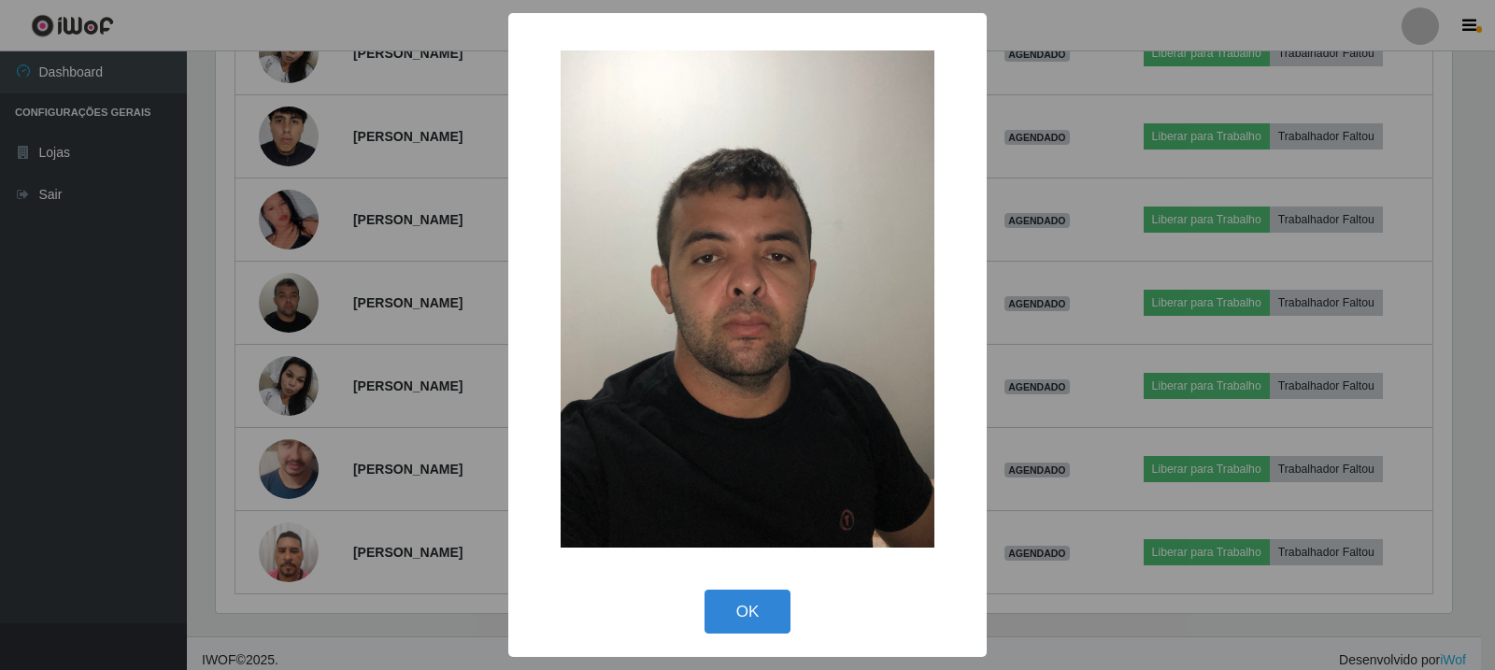
click at [290, 550] on div "× OK Cancel" at bounding box center [747, 335] width 1495 height 670
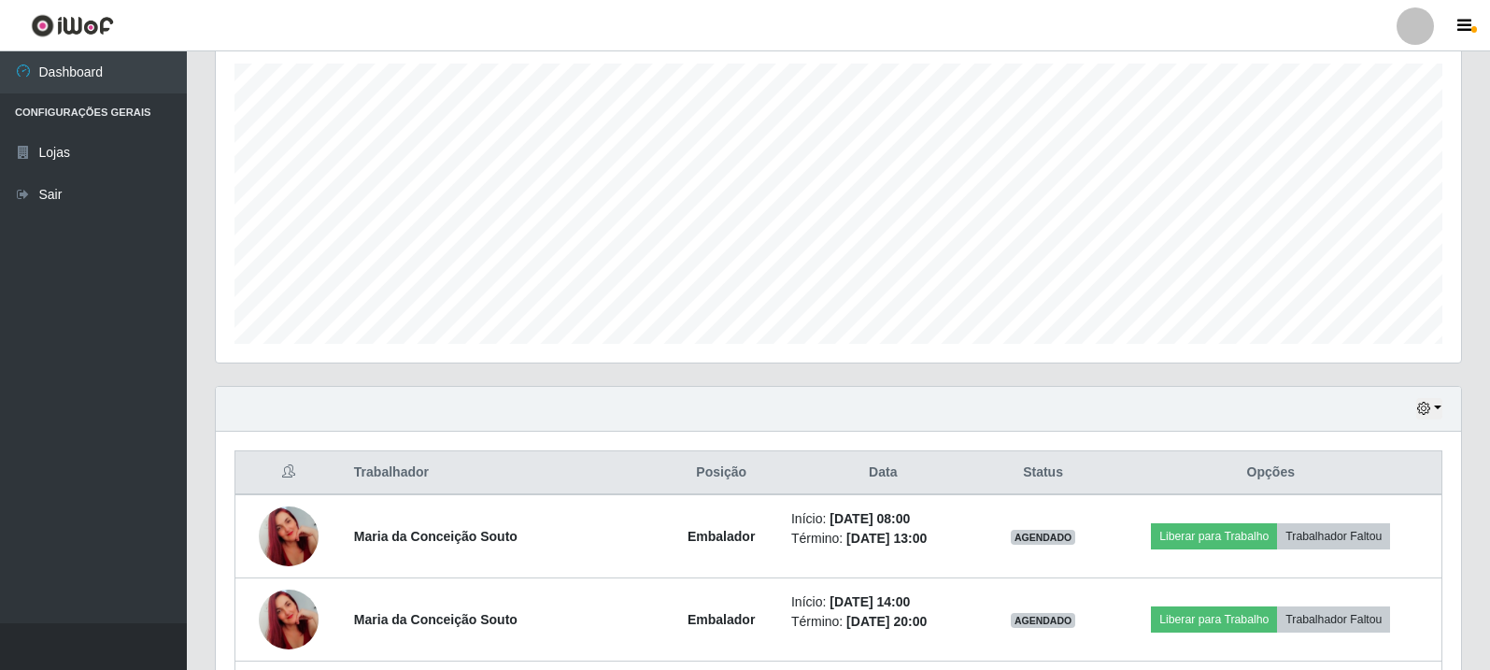
scroll to position [561, 0]
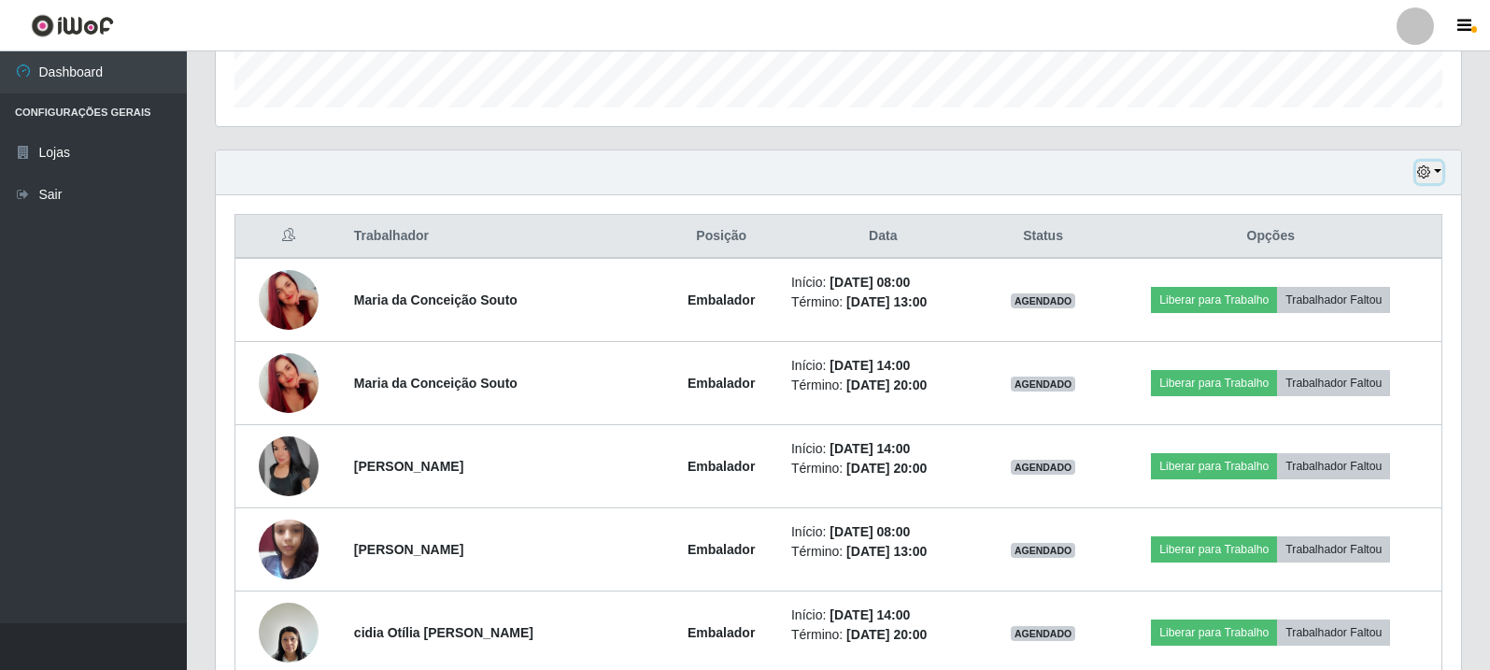
click at [1432, 165] on button "button" at bounding box center [1430, 172] width 26 height 21
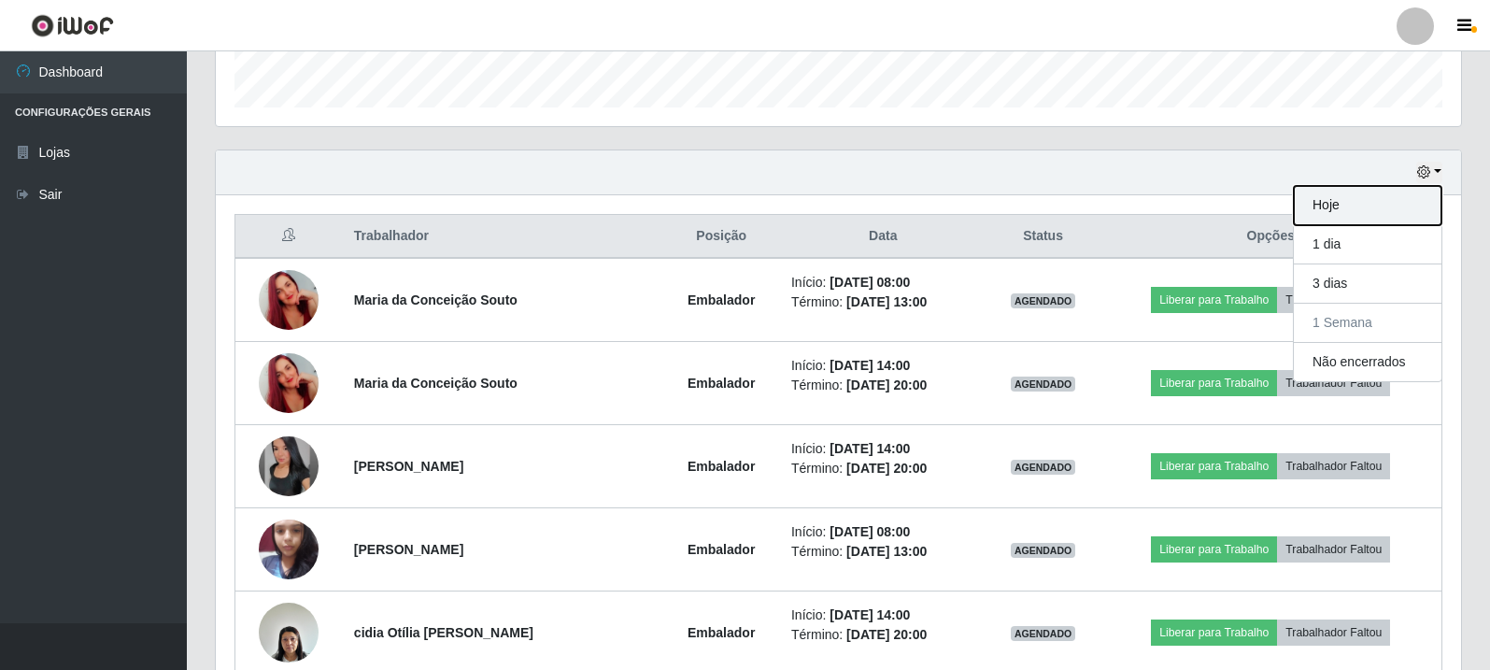
click at [1340, 197] on button "Hoje" at bounding box center [1368, 205] width 148 height 39
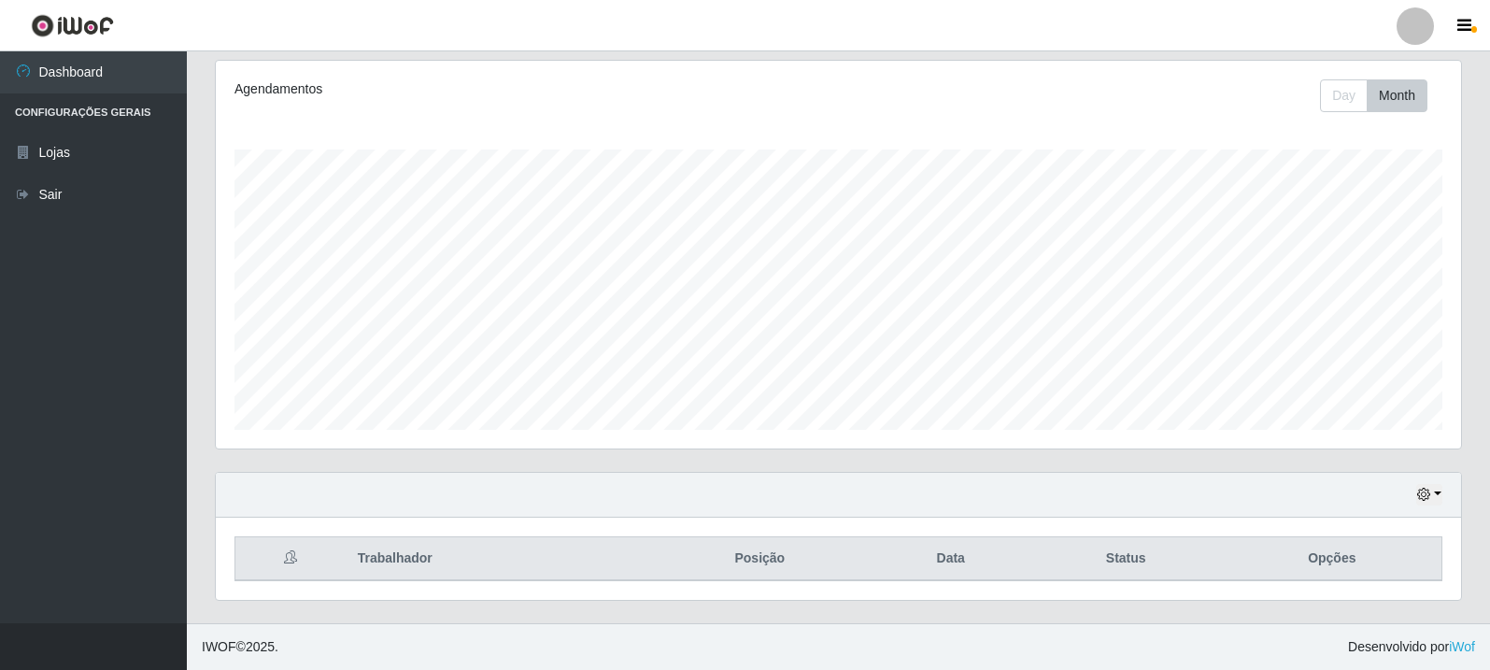
scroll to position [238, 0]
